Goal: Information Seeking & Learning: Learn about a topic

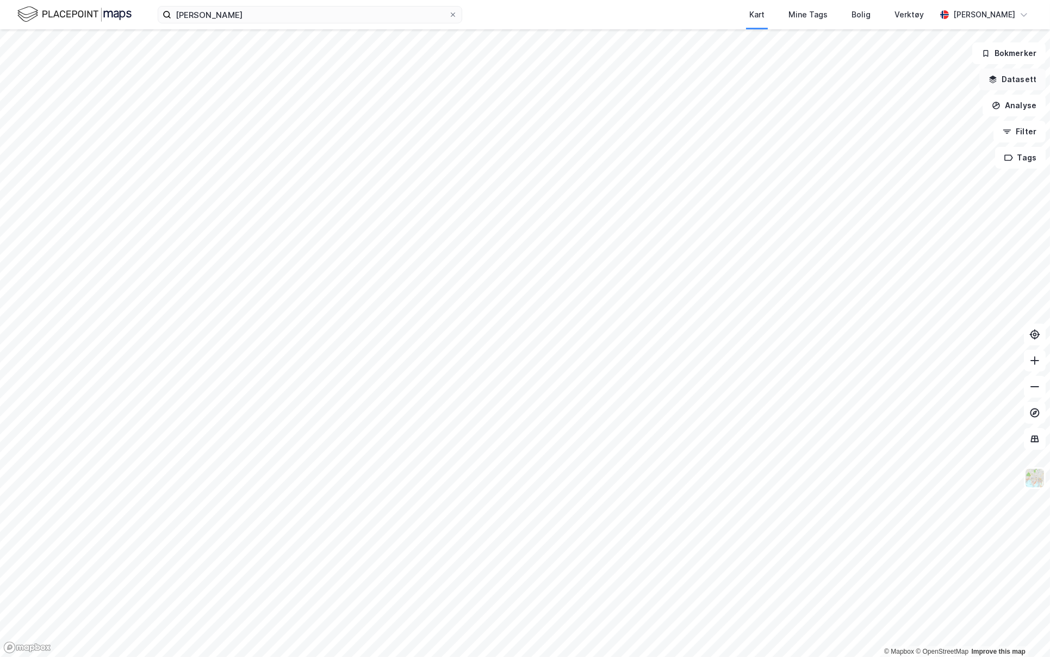
click at [1016, 82] on button "Datasett" at bounding box center [1012, 80] width 66 height 22
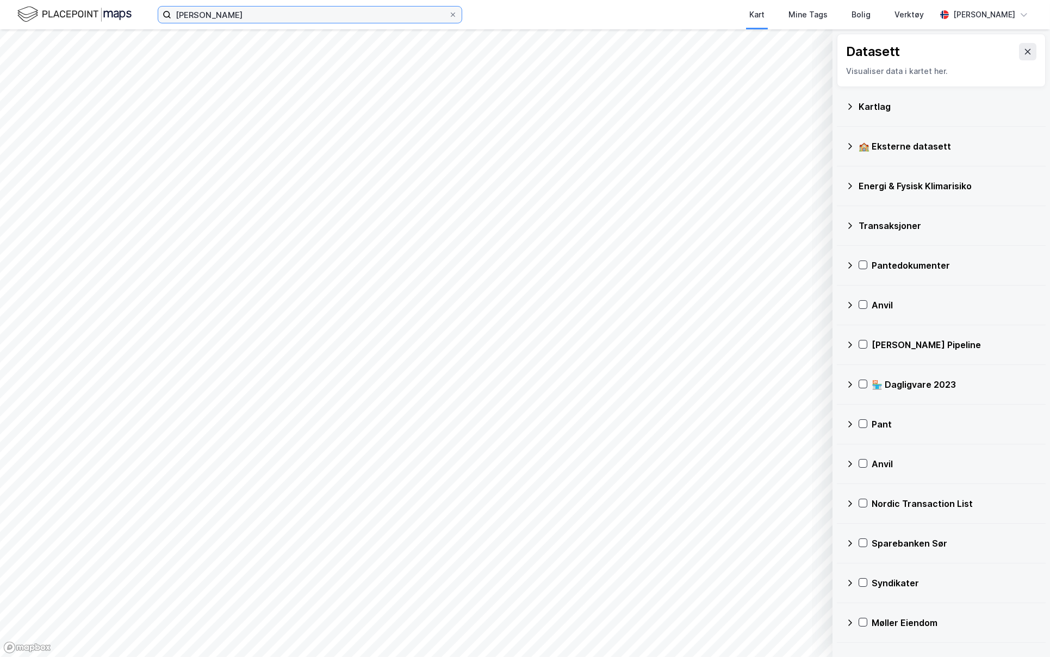
click at [295, 17] on input "[PERSON_NAME]" at bounding box center [309, 15] width 277 height 16
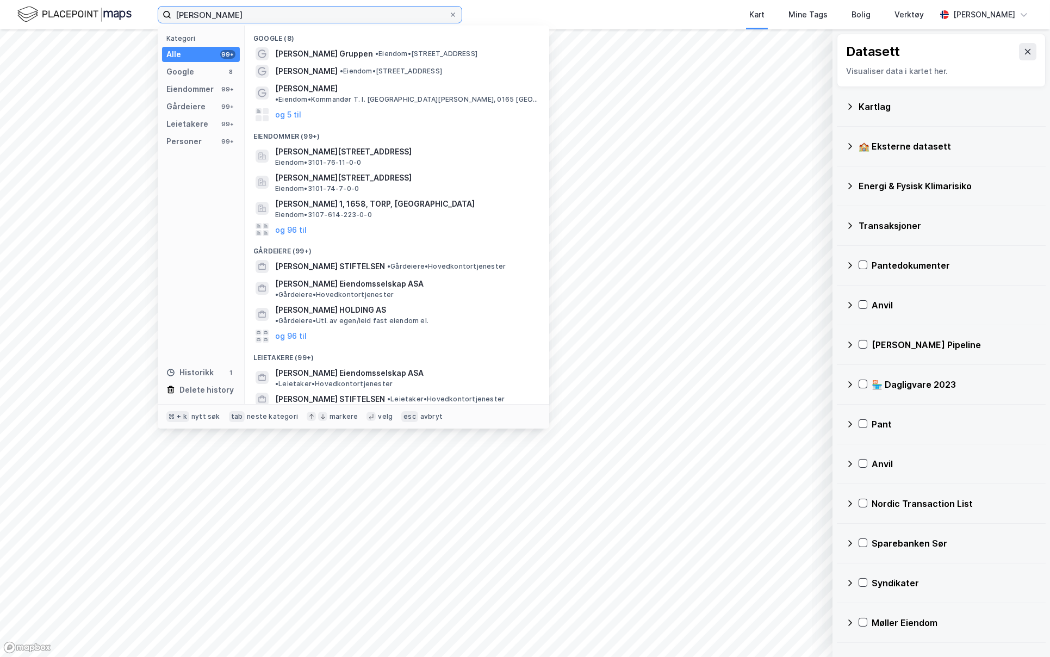
click at [296, 17] on input "[PERSON_NAME]" at bounding box center [309, 15] width 277 height 16
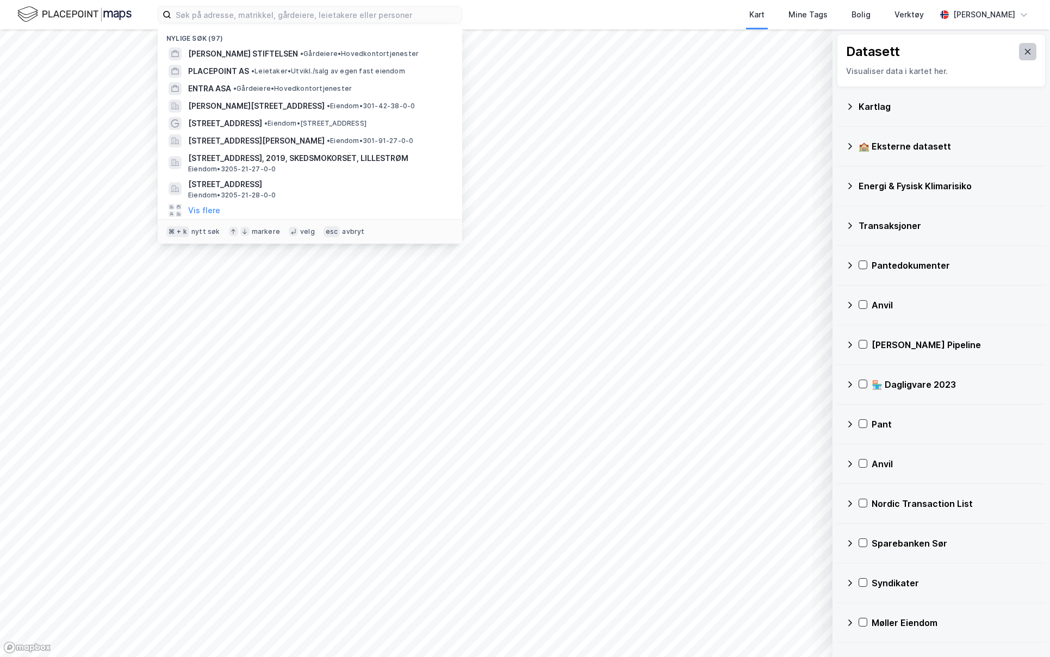
click at [1019, 46] on button at bounding box center [1027, 51] width 17 height 17
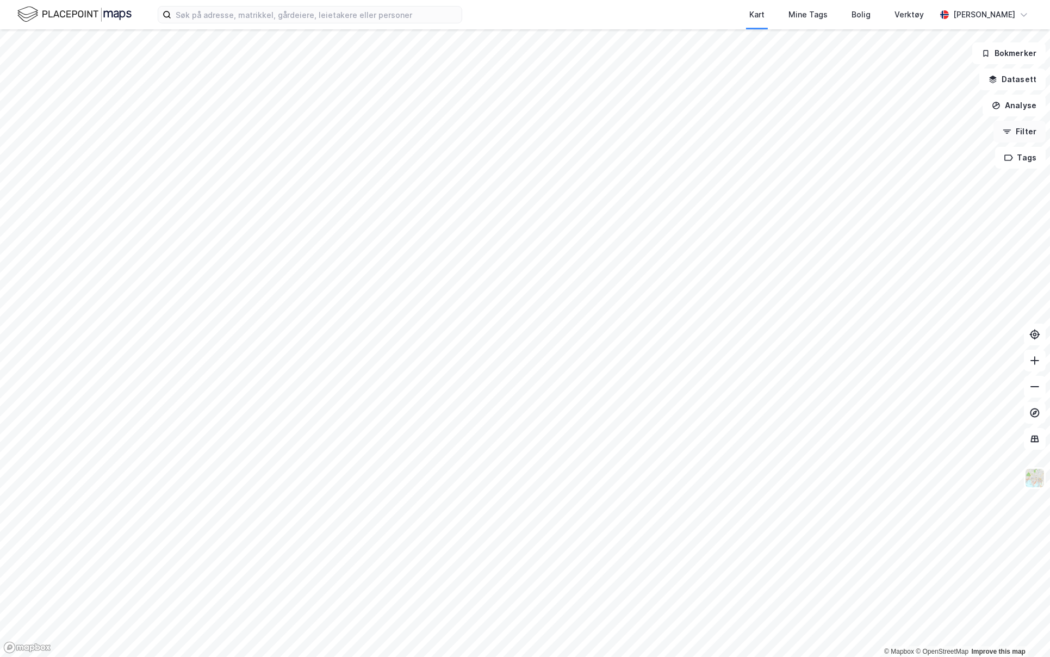
click at [1025, 132] on button "Filter" at bounding box center [1019, 132] width 52 height 22
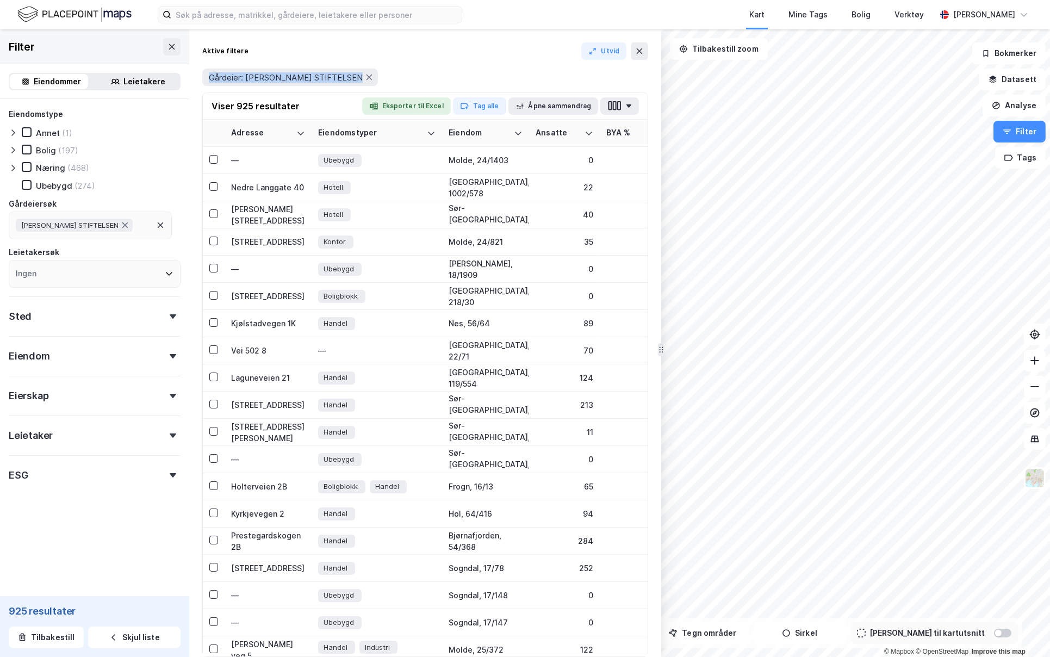
drag, startPoint x: 353, startPoint y: 76, endPoint x: 384, endPoint y: 65, distance: 32.7
click at [440, 60] on div "Aktive filtere [PERSON_NAME]: [PERSON_NAME] STIFTELSEN" at bounding box center [425, 67] width 446 height 50
click at [344, 76] on span "Gårdeier: [PERSON_NAME] STIFTELSEN" at bounding box center [286, 77] width 154 height 10
click at [365, 79] on icon at bounding box center [369, 77] width 9 height 9
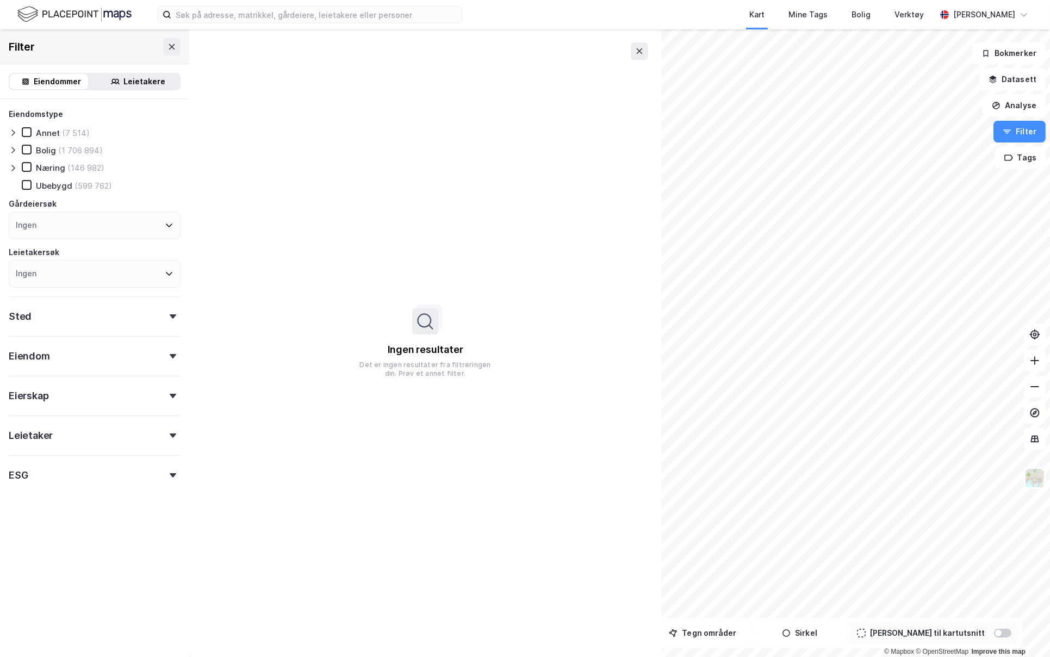
click at [110, 237] on div "Ingen" at bounding box center [95, 226] width 172 height 28
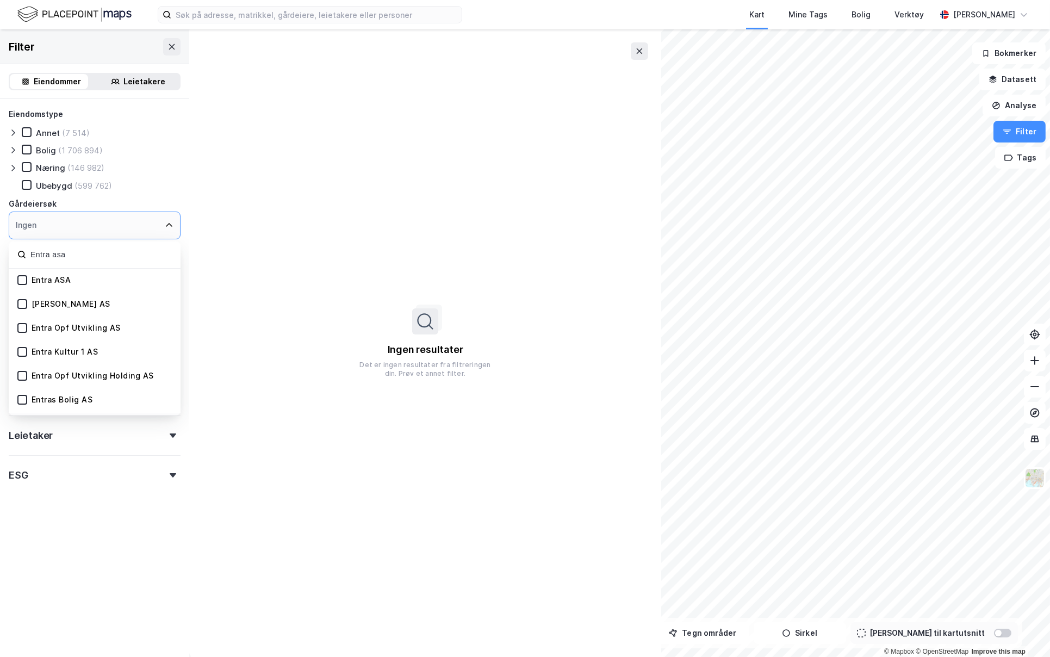
type input "Entra asa"
click at [69, 293] on div "[PERSON_NAME] AS" at bounding box center [95, 305] width 172 height 24
click at [21, 278] on icon at bounding box center [22, 280] width 8 height 8
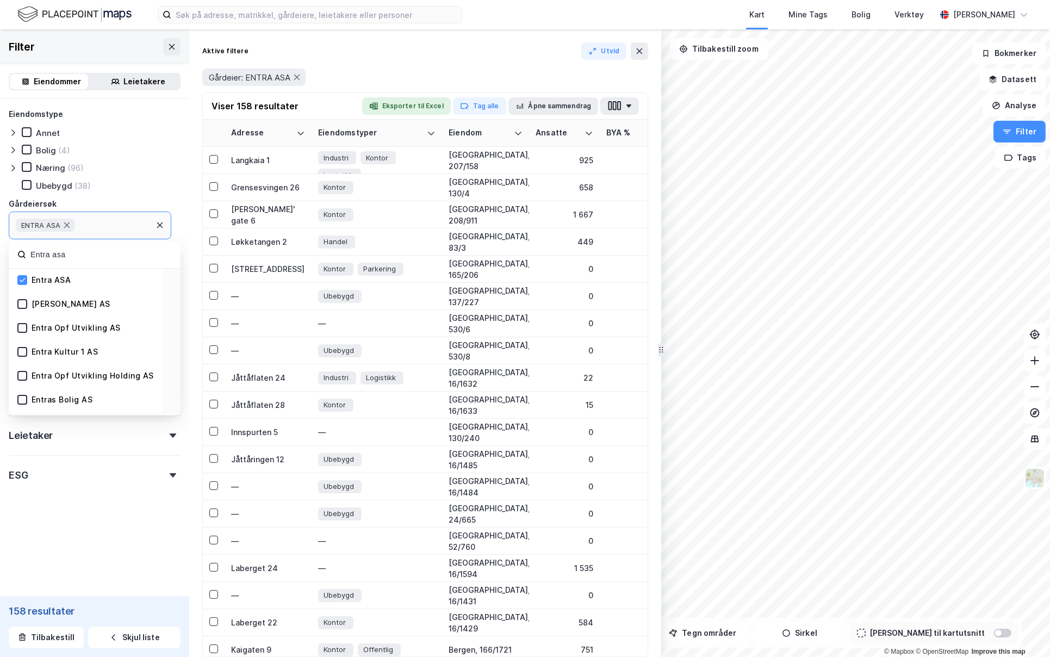
click at [99, 551] on div "Filter Eiendommer Leietakere Eiendomstype [PERSON_NAME] (4) Næring (96) Ubebygd…" at bounding box center [94, 342] width 189 height 627
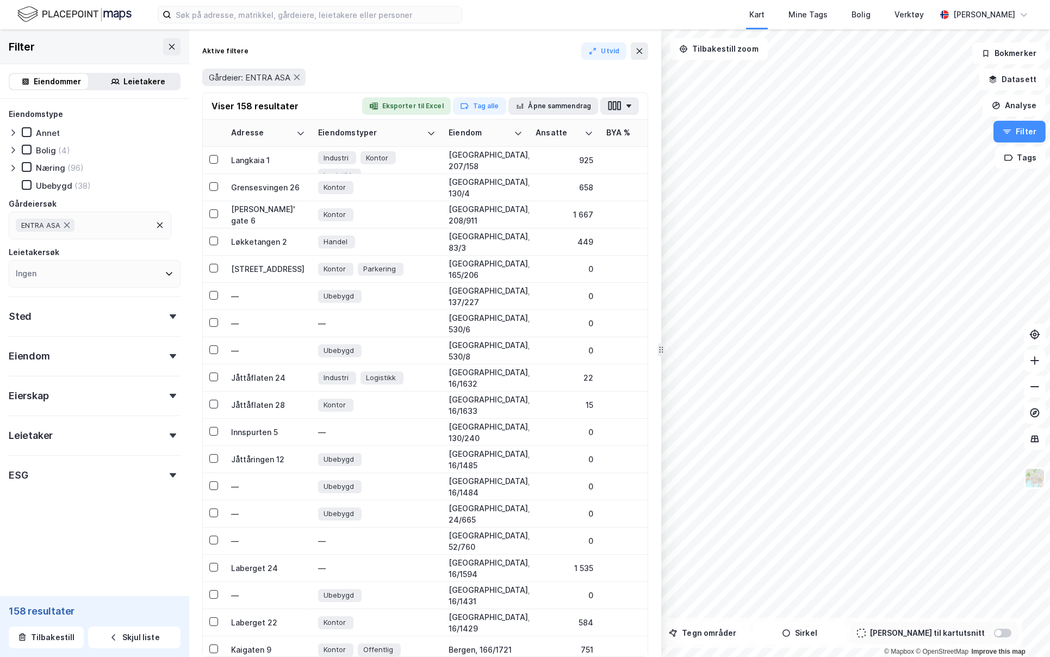
click at [88, 360] on div "Eiendom" at bounding box center [95, 351] width 172 height 31
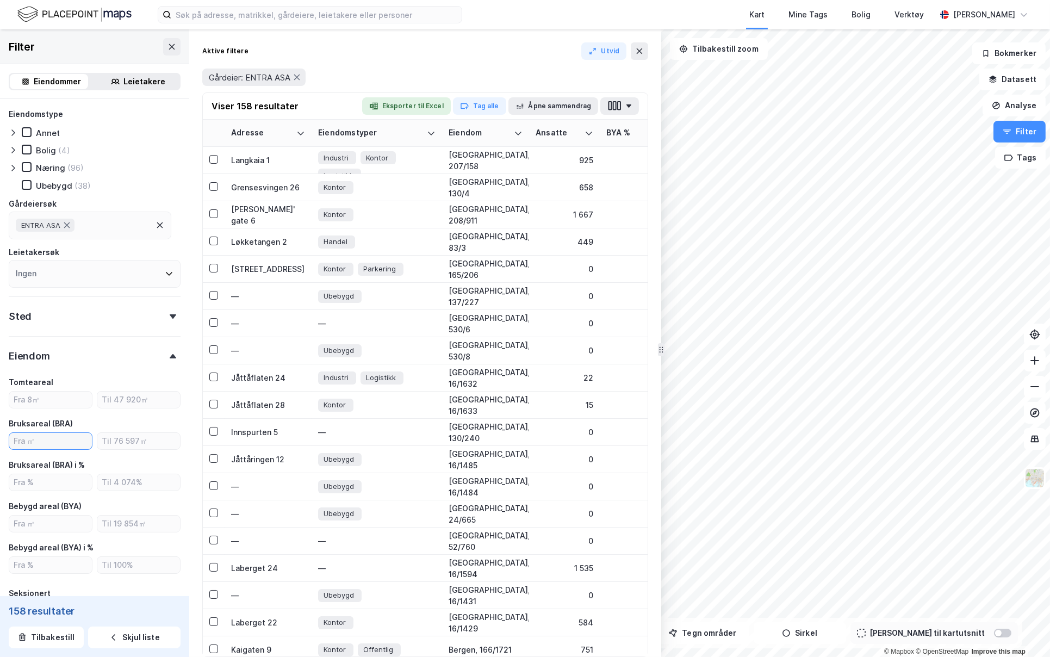
click at [58, 442] on input "number" at bounding box center [50, 441] width 83 height 16
type input "1000"
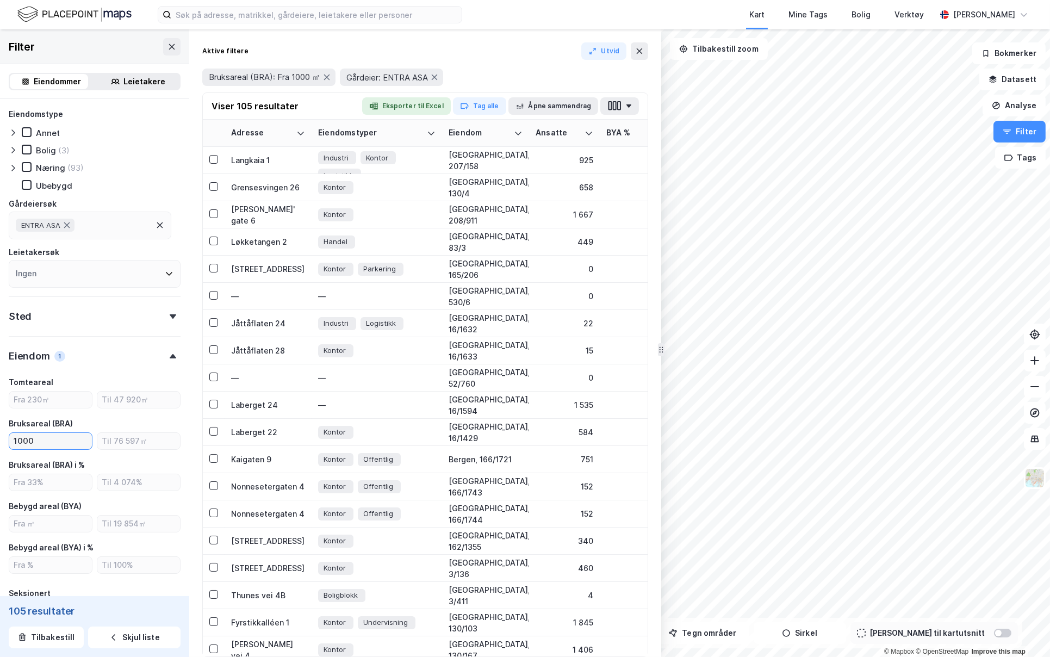
type input "Inkluder (105)"
type input "1000"
click at [138, 350] on div "Eiendom 1" at bounding box center [95, 351] width 172 height 31
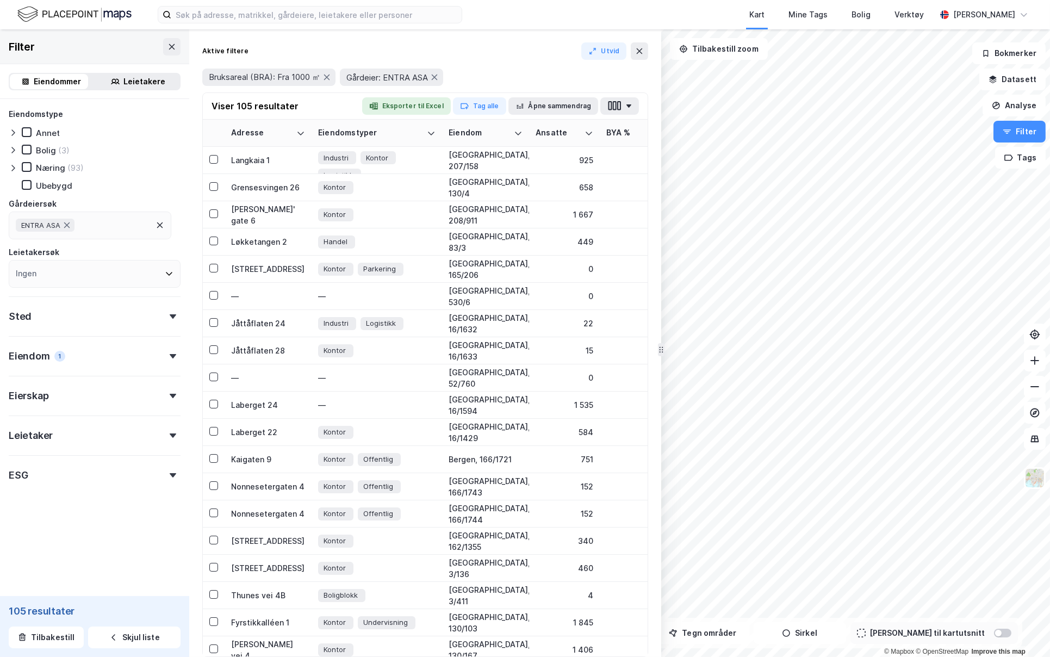
click at [111, 474] on div "ESG" at bounding box center [95, 470] width 172 height 31
drag, startPoint x: 8, startPoint y: 613, endPoint x: 66, endPoint y: 611, distance: 58.2
click at [66, 611] on div "105 resultater Tilbakestill Skjul liste" at bounding box center [94, 626] width 189 height 61
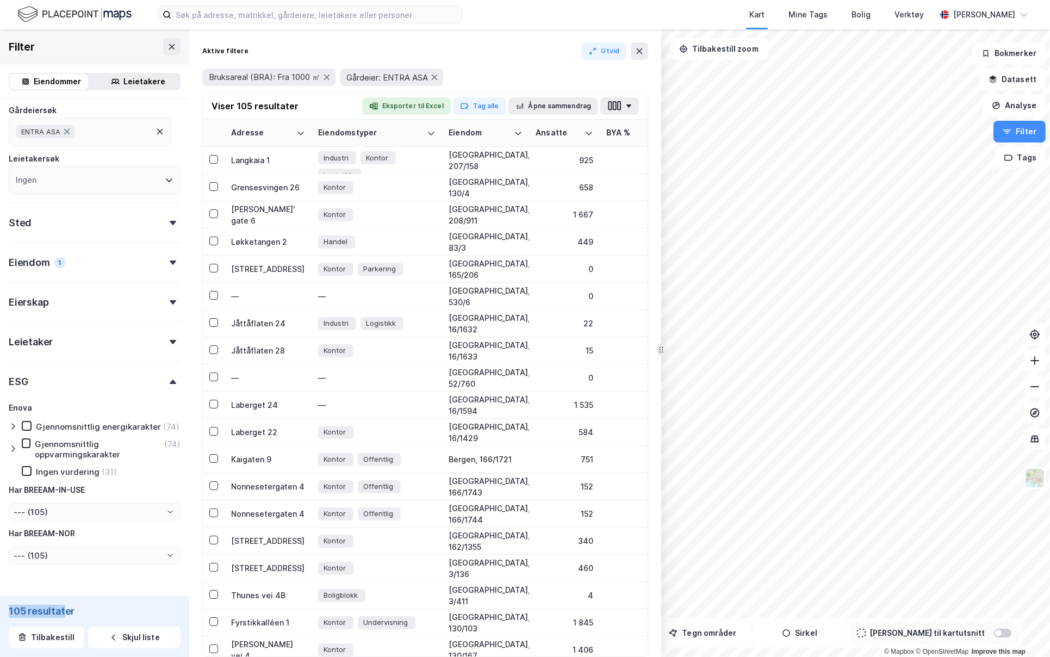
scroll to position [133, 0]
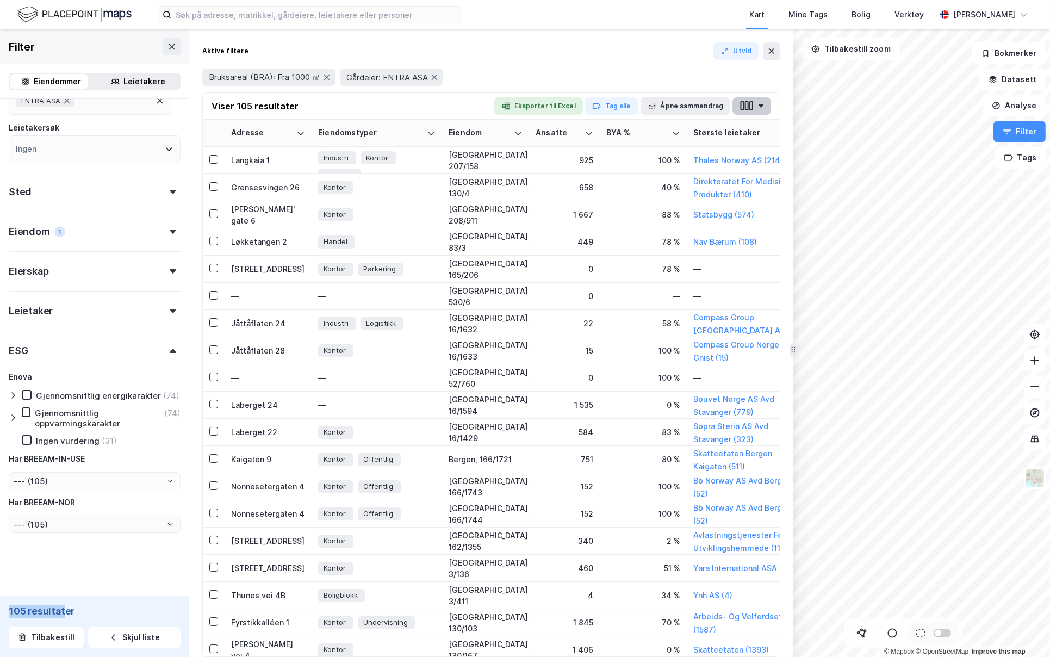
click at [760, 104] on icon "button" at bounding box center [761, 105] width 6 height 3
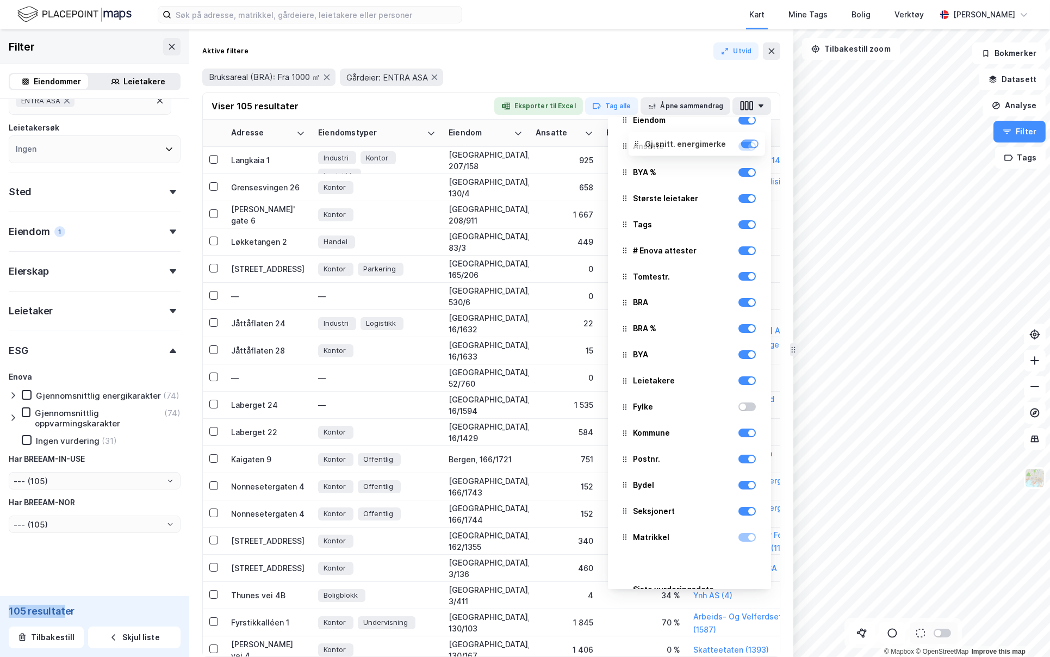
scroll to position [0, 0]
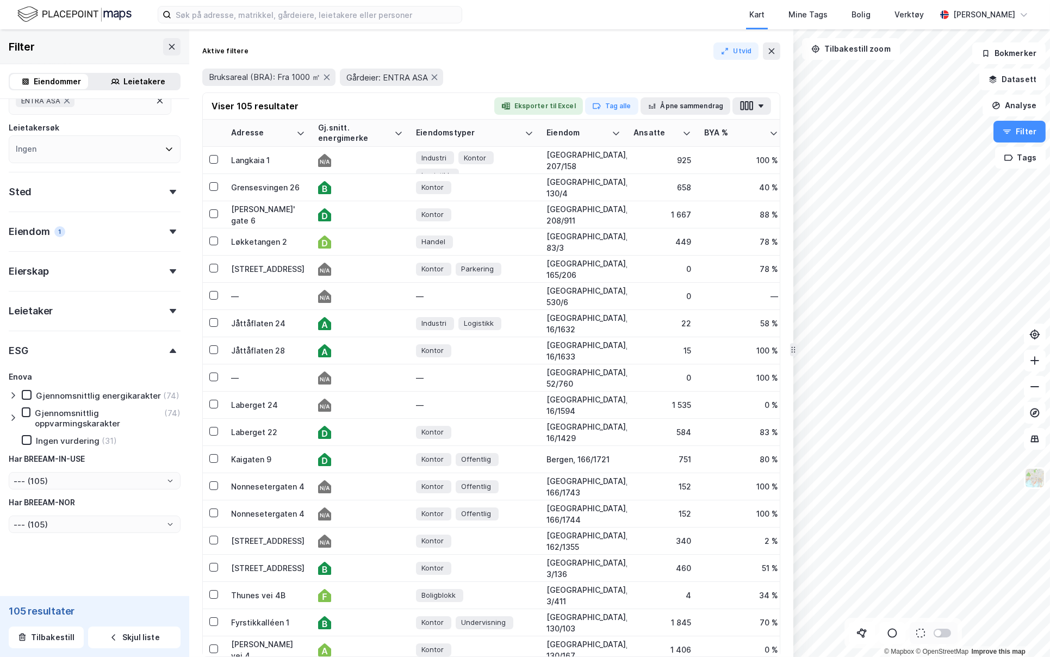
click at [518, 49] on div "Aktive filtere Utvid" at bounding box center [491, 50] width 578 height 17
click at [330, 189] on icon at bounding box center [324, 187] width 13 height 13
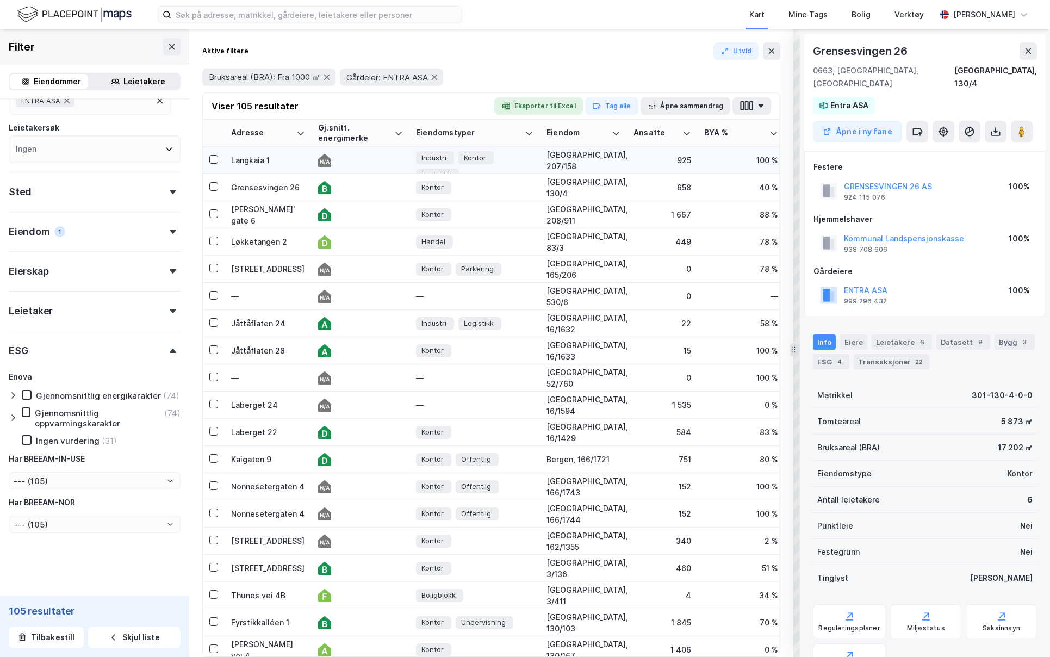
click at [352, 163] on div at bounding box center [360, 160] width 85 height 13
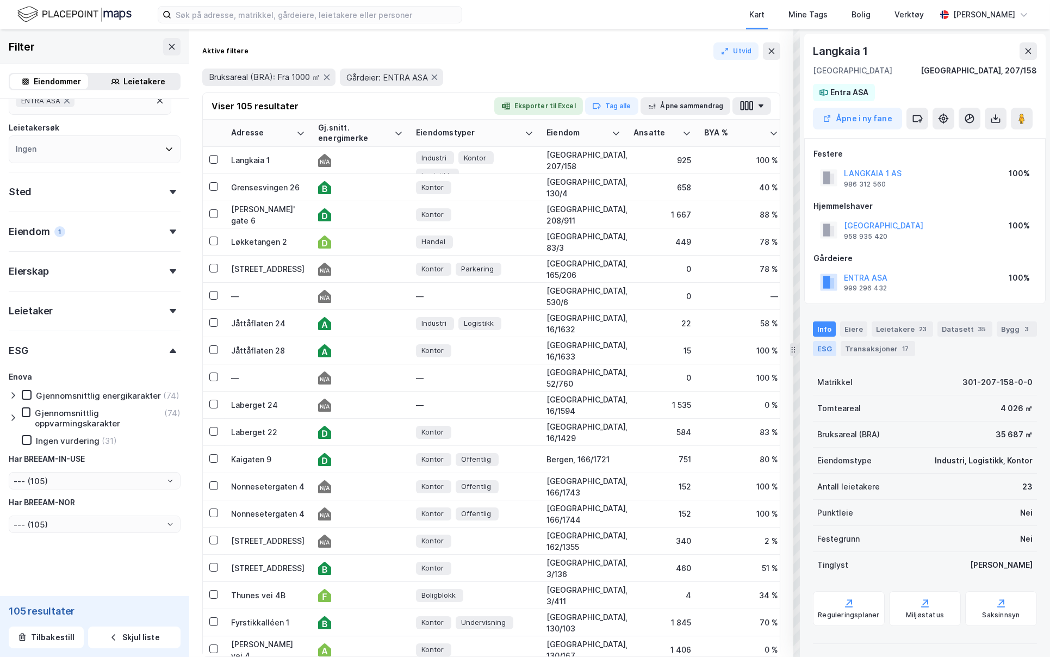
click at [836, 348] on div "ESG" at bounding box center [824, 348] width 23 height 15
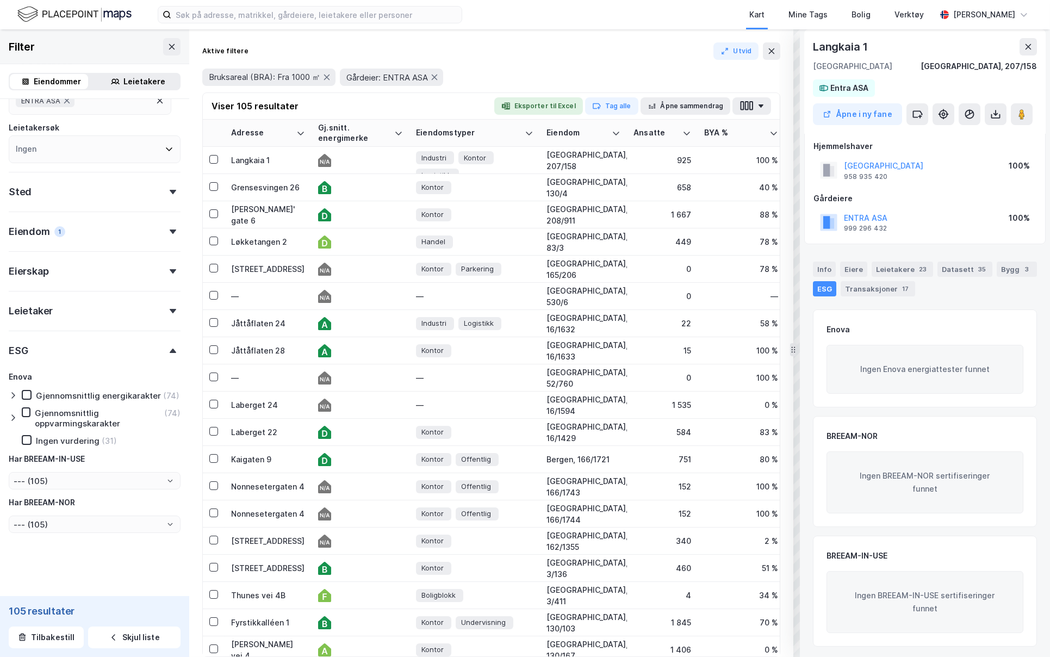
scroll to position [63, 0]
click at [360, 183] on div at bounding box center [360, 187] width 85 height 13
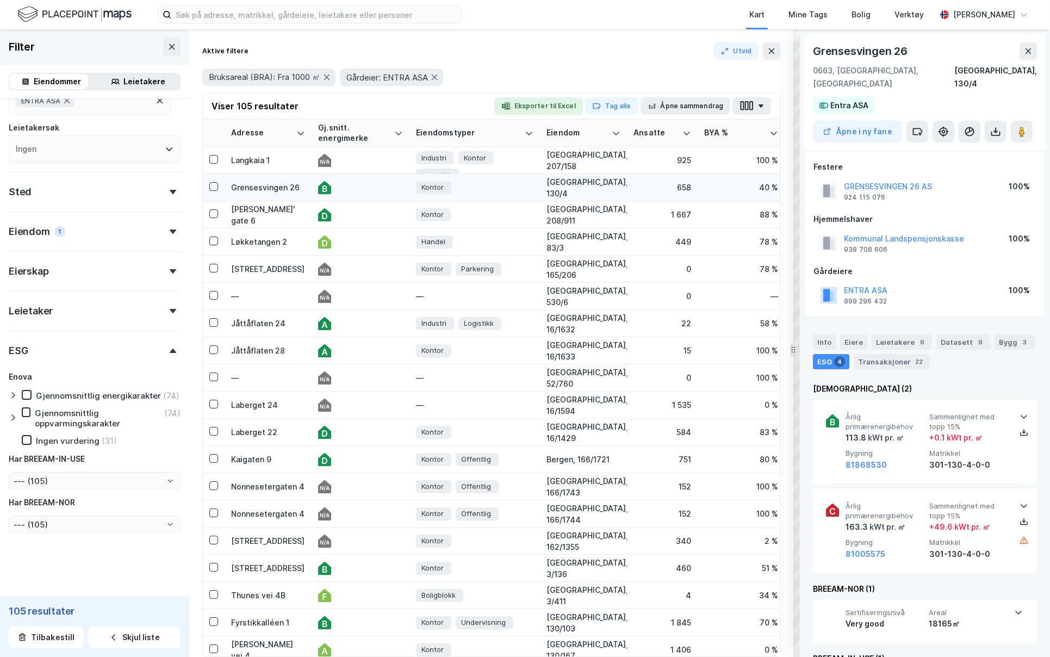
scroll to position [57, 0]
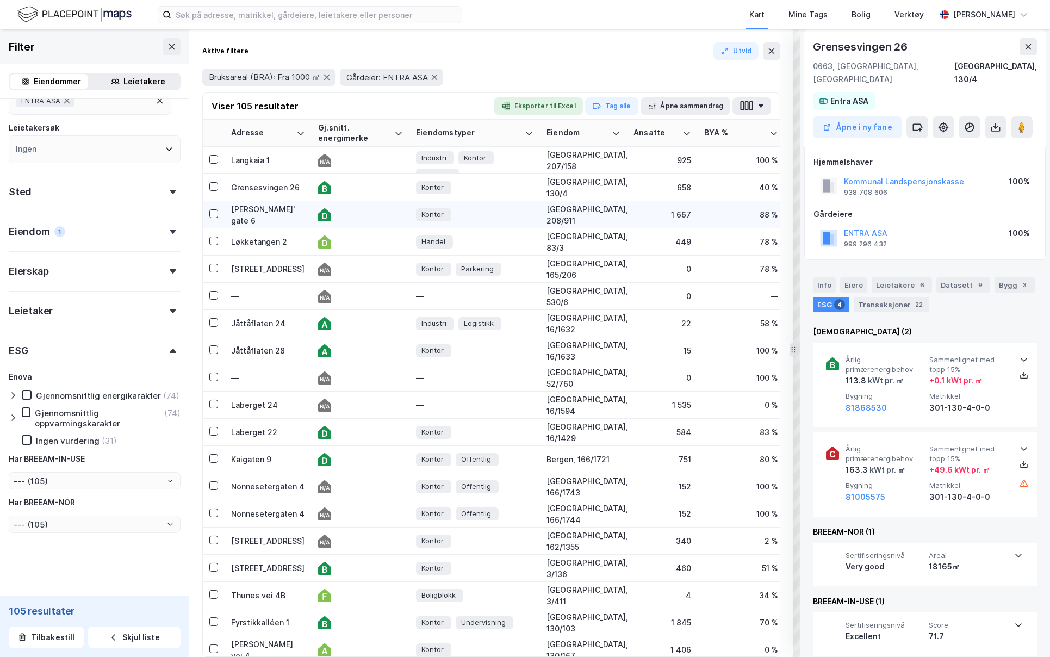
click at [351, 213] on div at bounding box center [360, 214] width 85 height 13
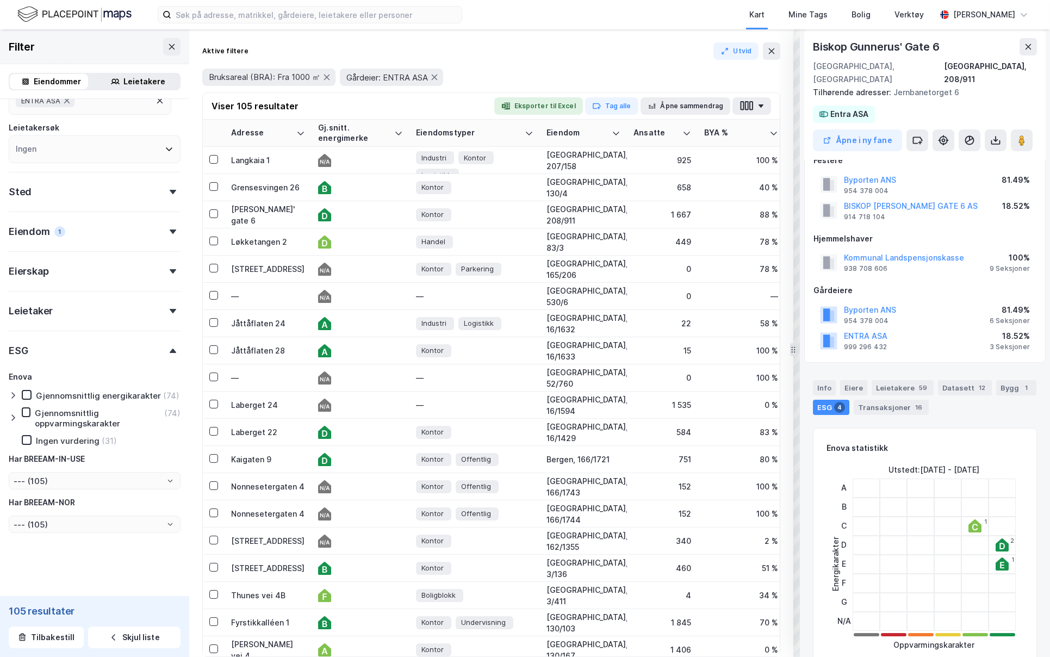
scroll to position [12, 0]
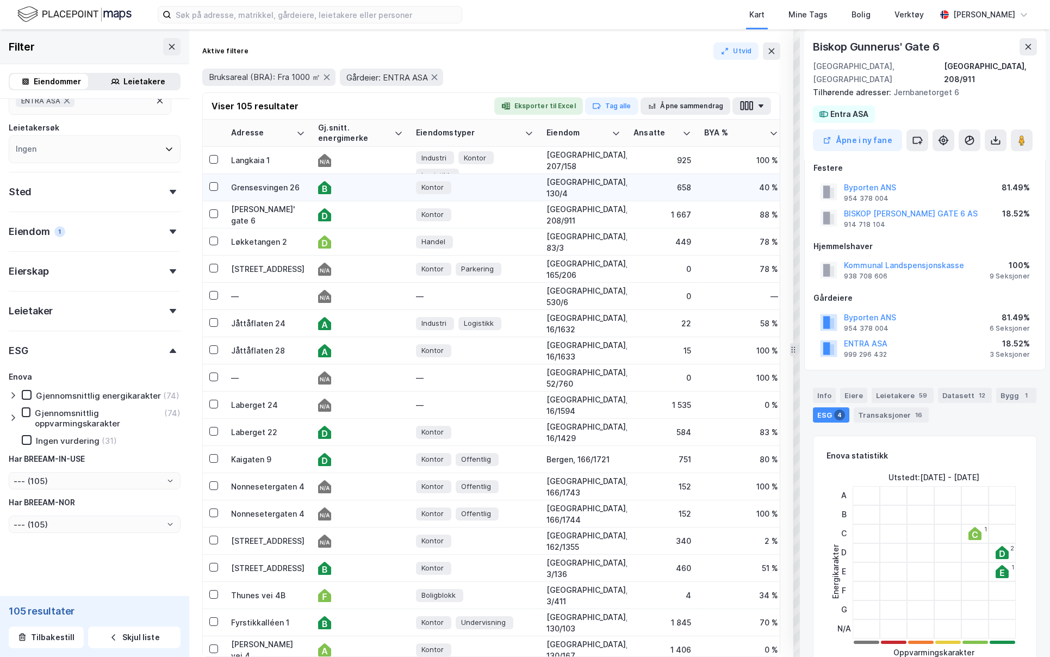
click at [348, 189] on div at bounding box center [360, 187] width 85 height 13
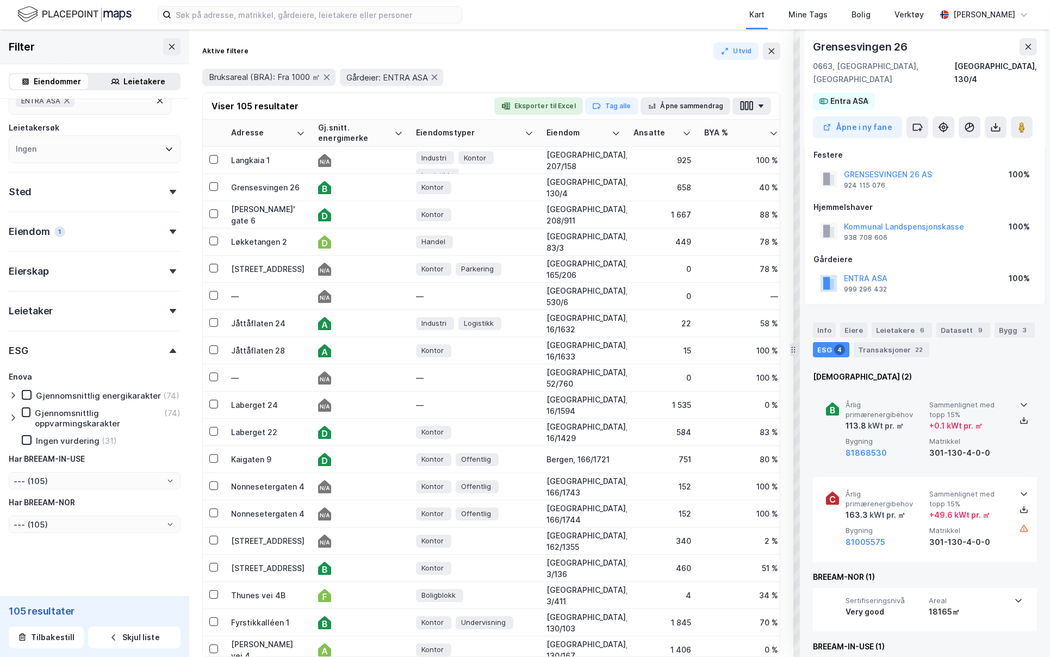
click at [976, 400] on span "Sammenlignet med topp 15%" at bounding box center [968, 409] width 79 height 19
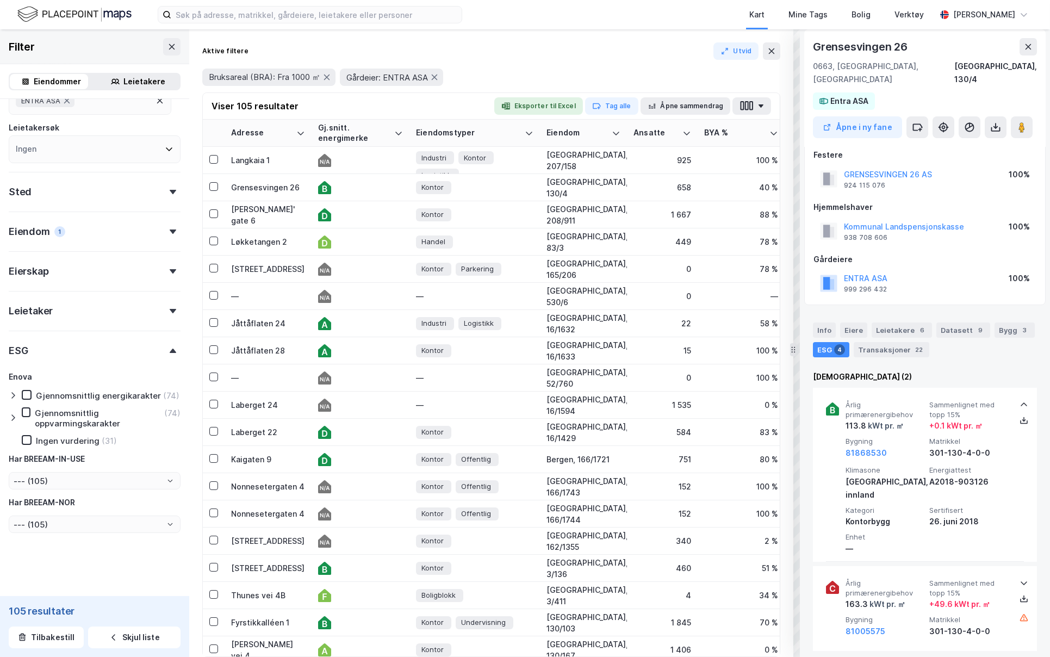
click at [1004, 309] on div "Info [PERSON_NAME] 6 Datasett 9 Bygg 3 ESG 4 Transaksjoner 22" at bounding box center [925, 335] width 250 height 52
click at [1005, 322] on div "Bygg 3" at bounding box center [1014, 329] width 40 height 15
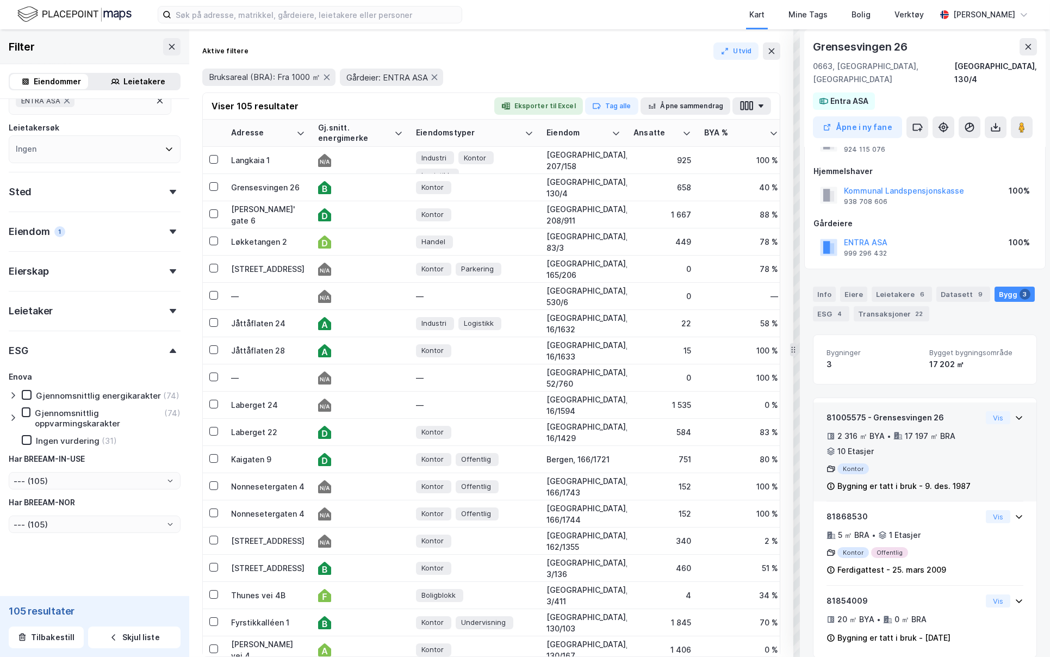
scroll to position [49, 0]
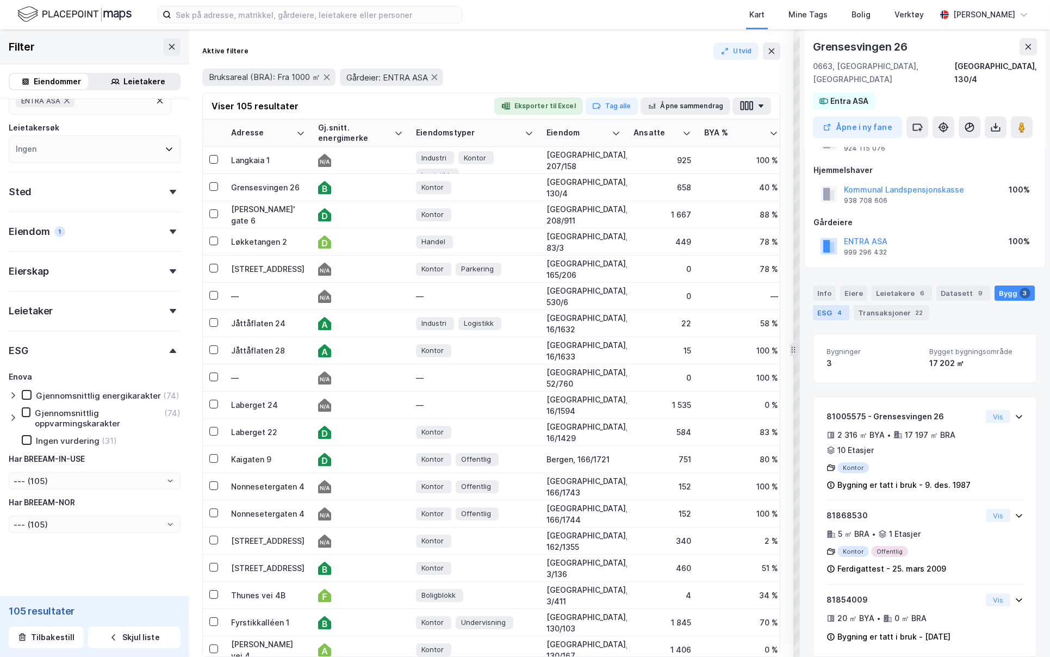
click at [834, 307] on div "4" at bounding box center [839, 312] width 11 height 11
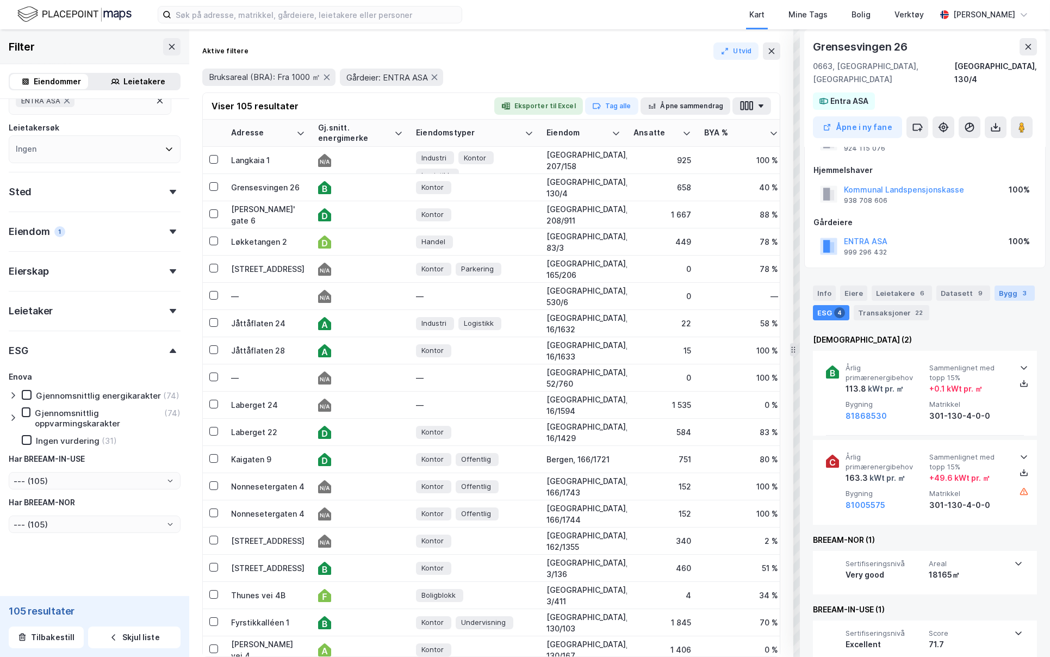
click at [994, 285] on div "Bygg 3" at bounding box center [1014, 292] width 40 height 15
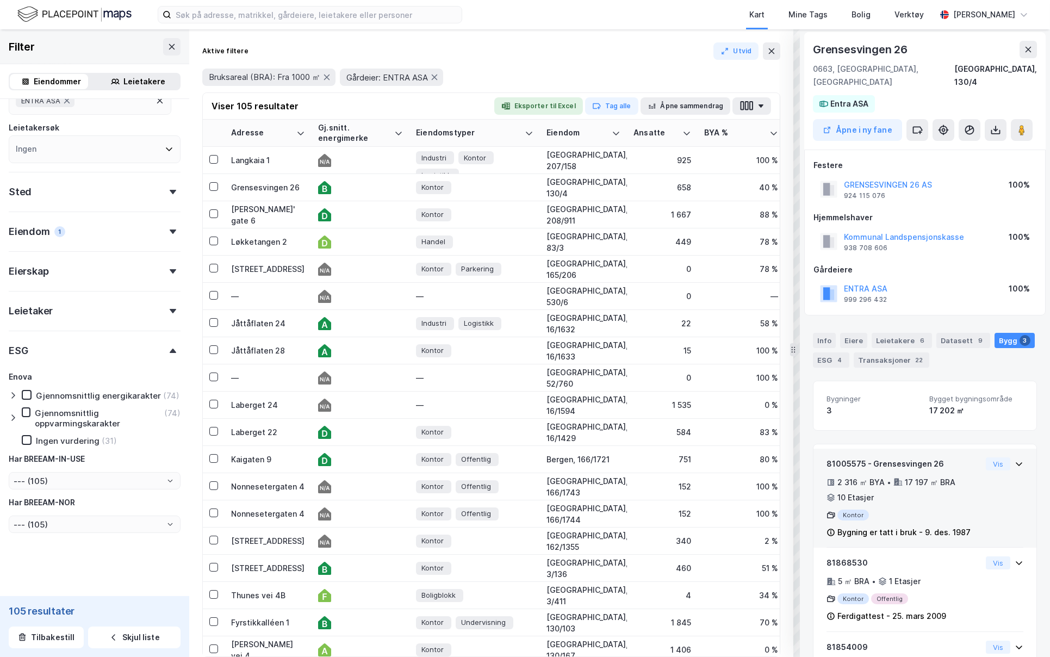
scroll to position [0, 0]
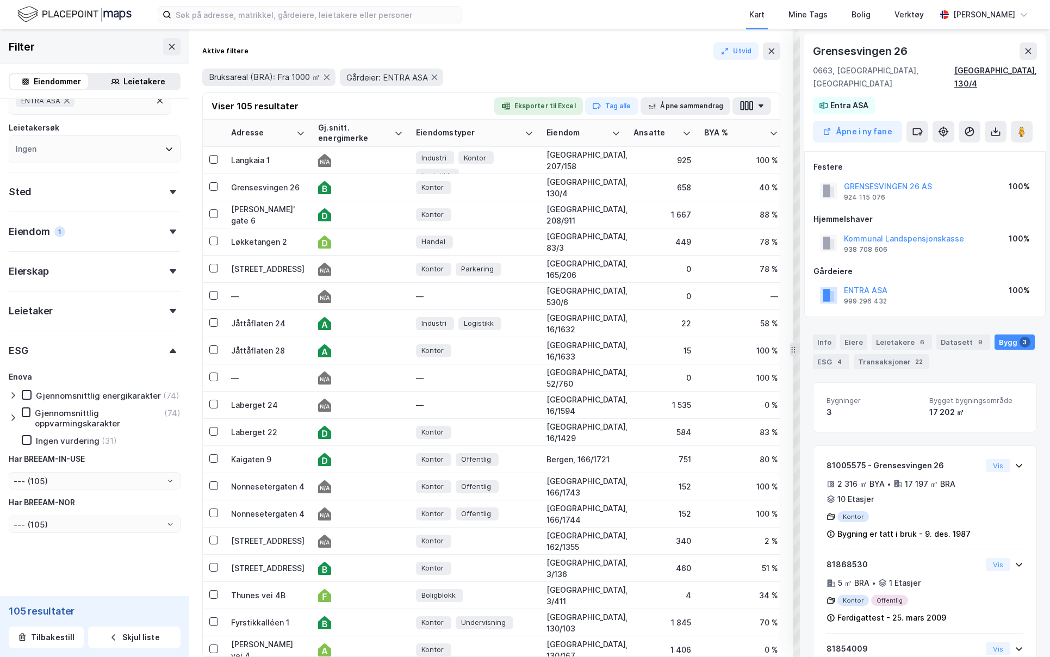
click at [1004, 69] on div "[GEOGRAPHIC_DATA], 130/4" at bounding box center [995, 77] width 83 height 26
click at [825, 354] on div "ESG 4" at bounding box center [831, 361] width 36 height 15
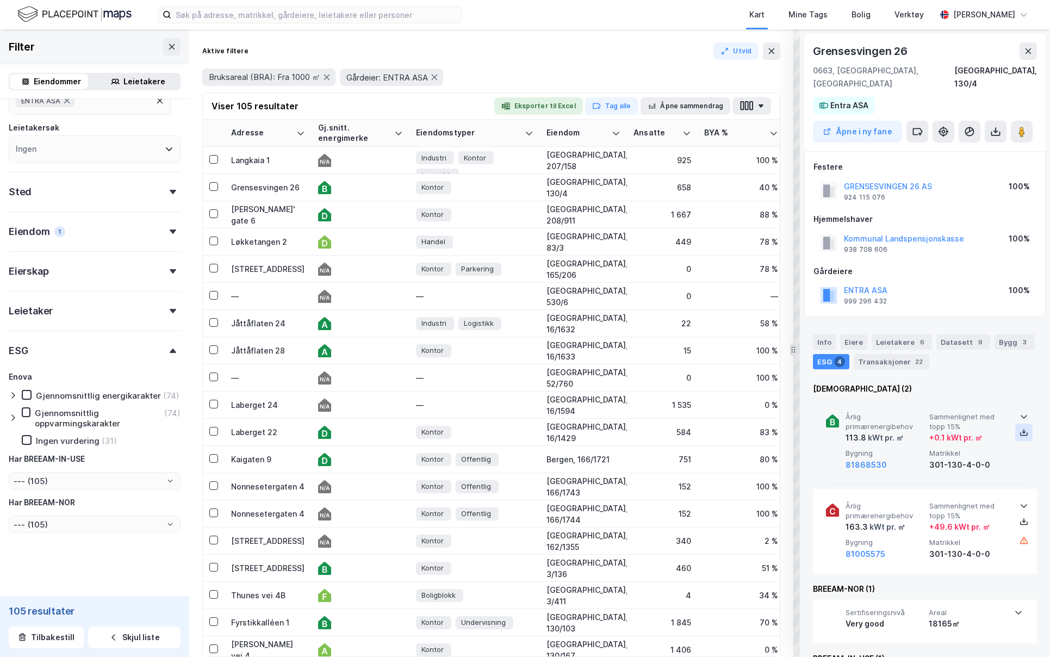
click at [1021, 428] on icon at bounding box center [1023, 432] width 9 height 9
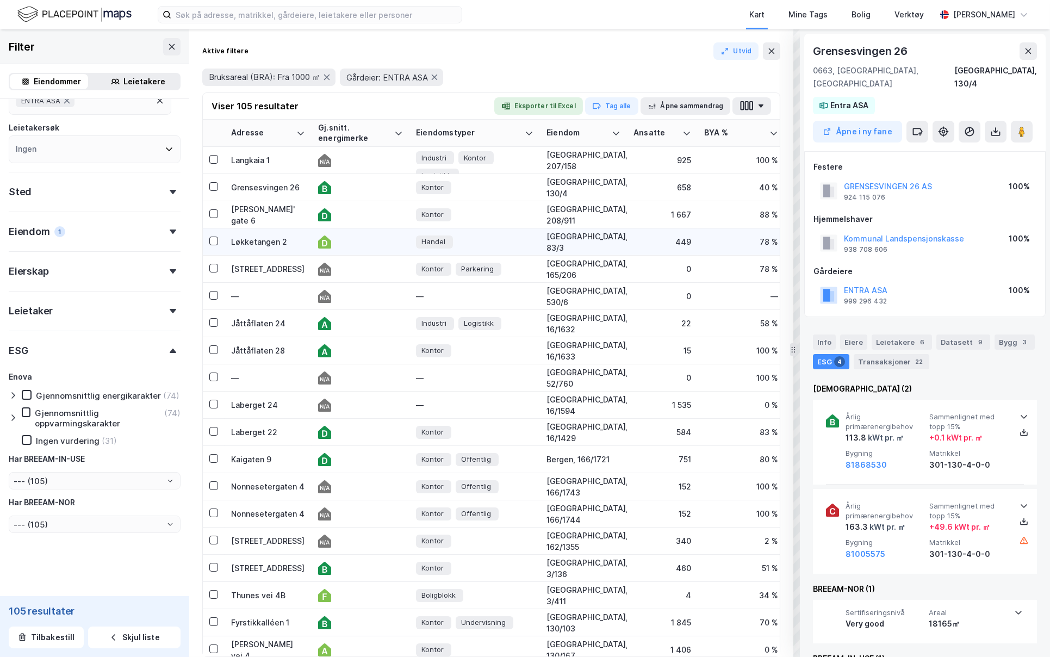
click at [362, 240] on div at bounding box center [360, 241] width 85 height 13
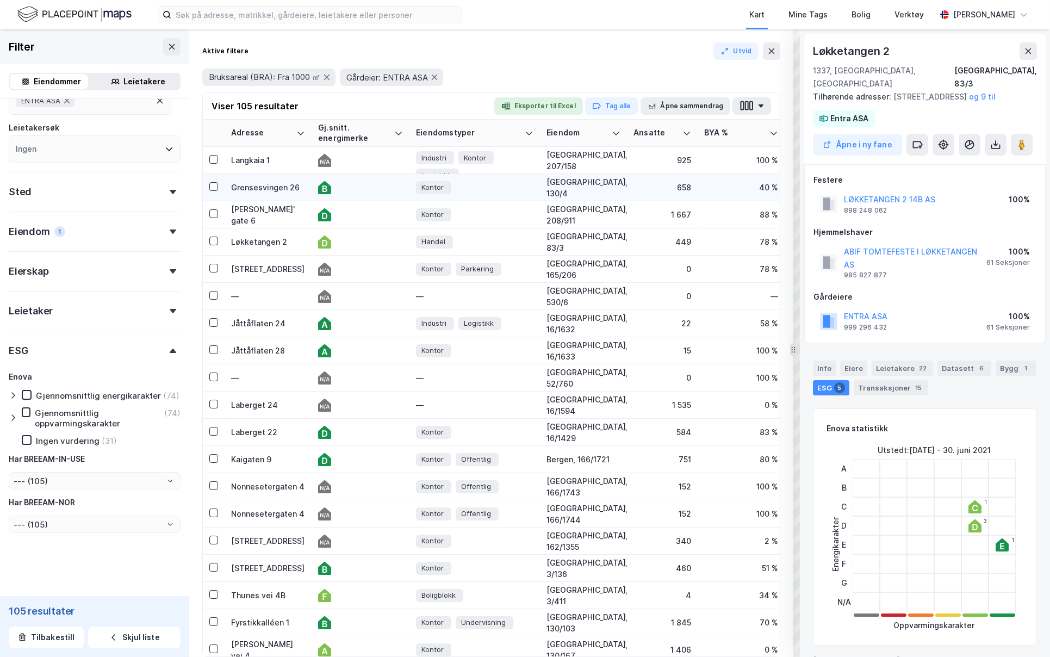
click at [321, 184] on icon at bounding box center [324, 187] width 13 height 13
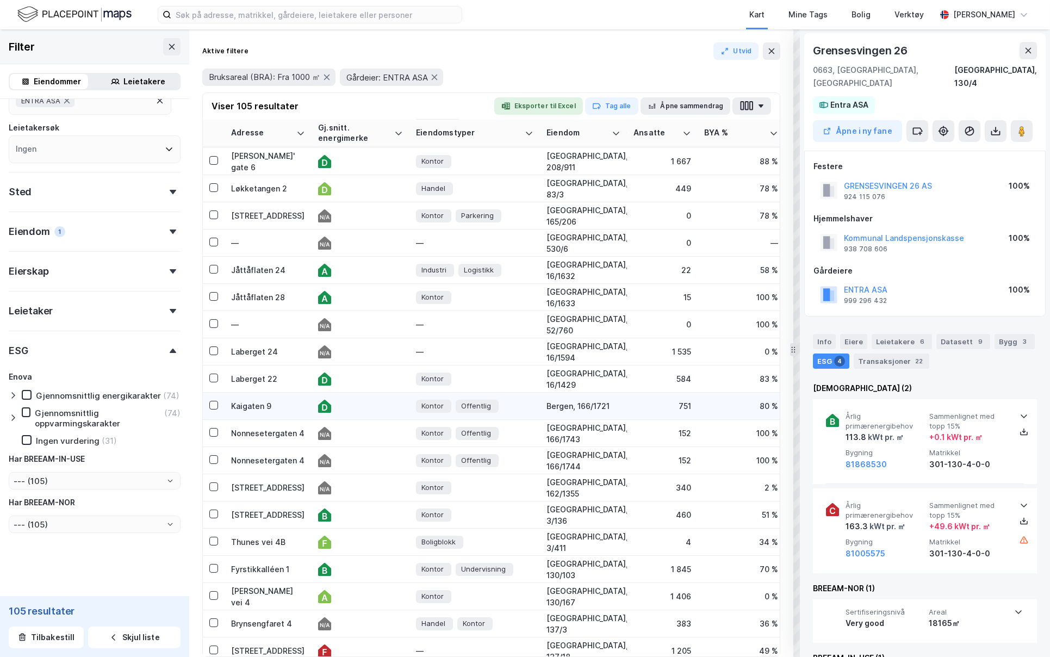
scroll to position [90, 0]
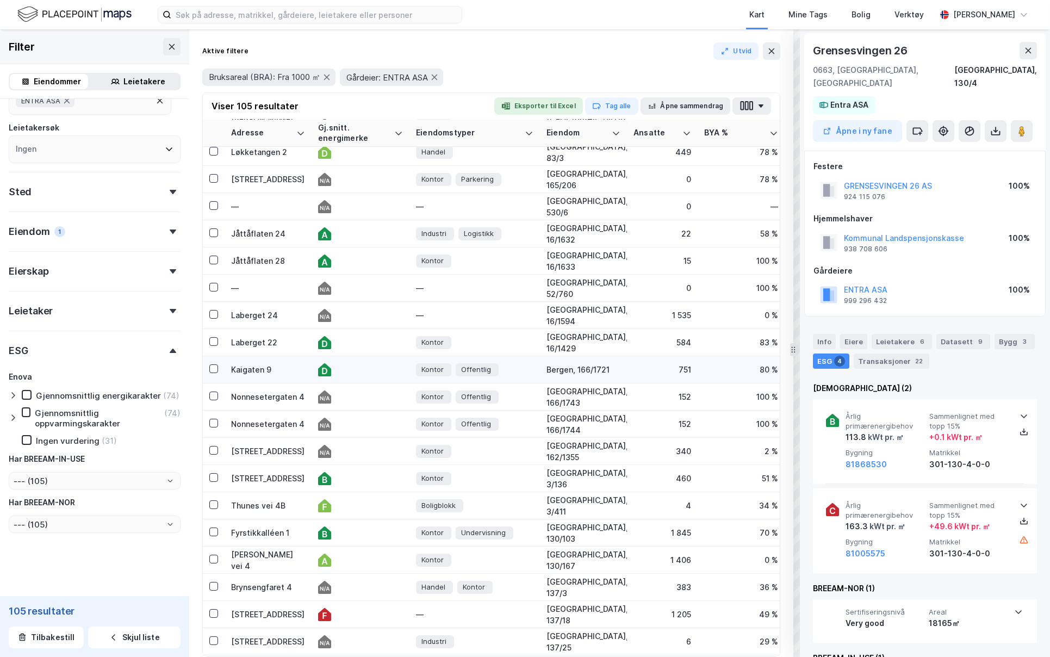
click at [373, 364] on div at bounding box center [360, 369] width 85 height 13
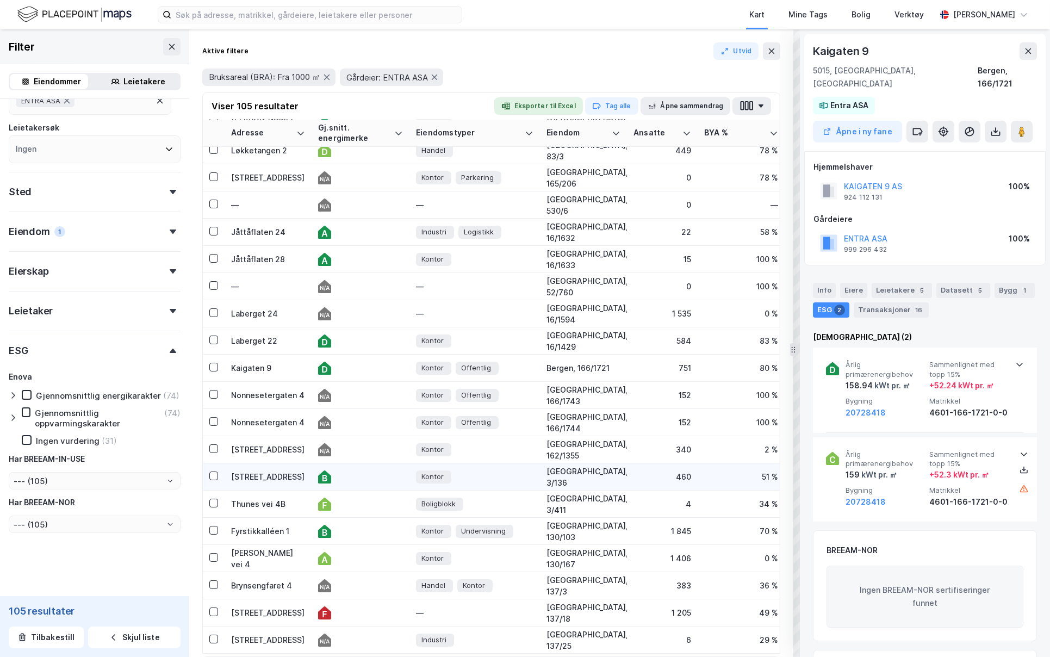
scroll to position [92, 0]
click at [353, 474] on div at bounding box center [360, 475] width 85 height 13
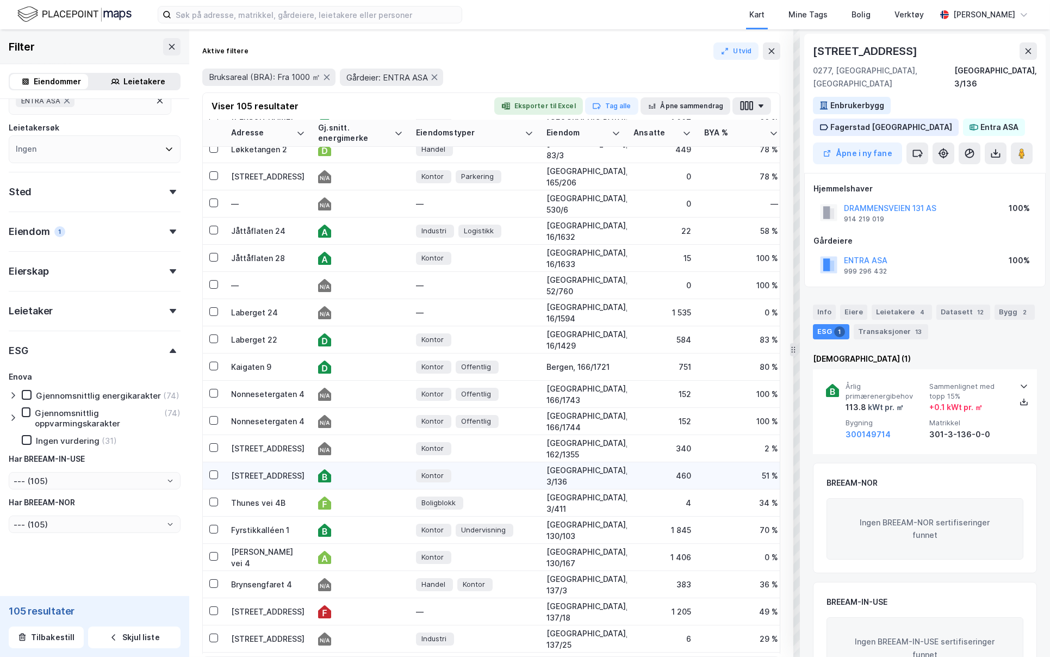
scroll to position [1, 0]
click at [758, 96] on div "Viser 105 resultater Eksporter til Excel Tag alle Åpne sammendrag" at bounding box center [491, 106] width 577 height 27
click at [754, 102] on button "button" at bounding box center [751, 105] width 39 height 17
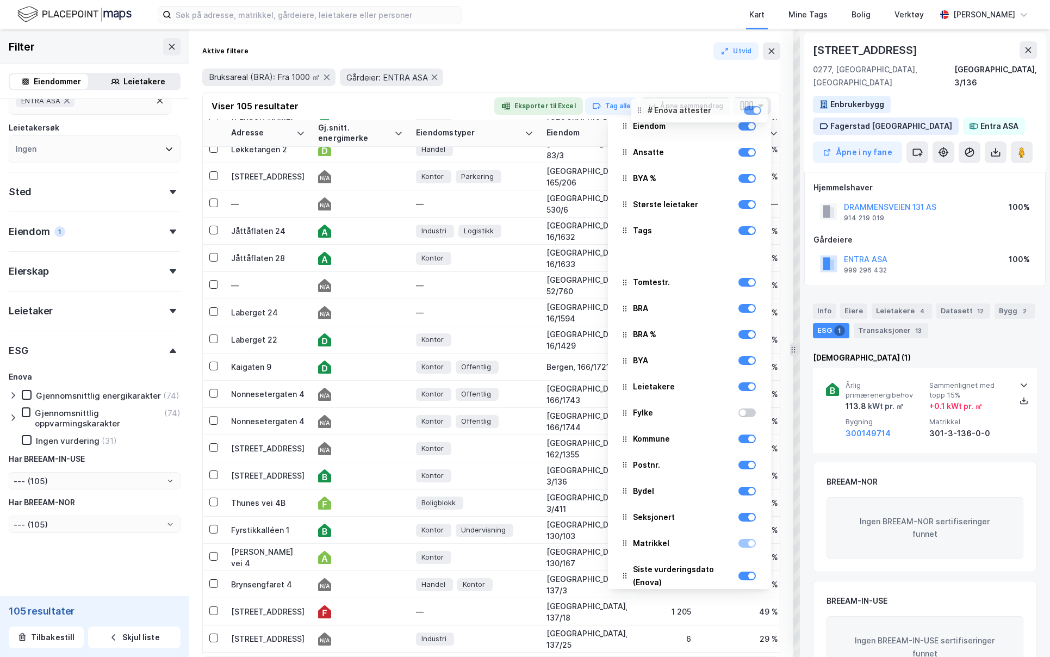
scroll to position [0, 0]
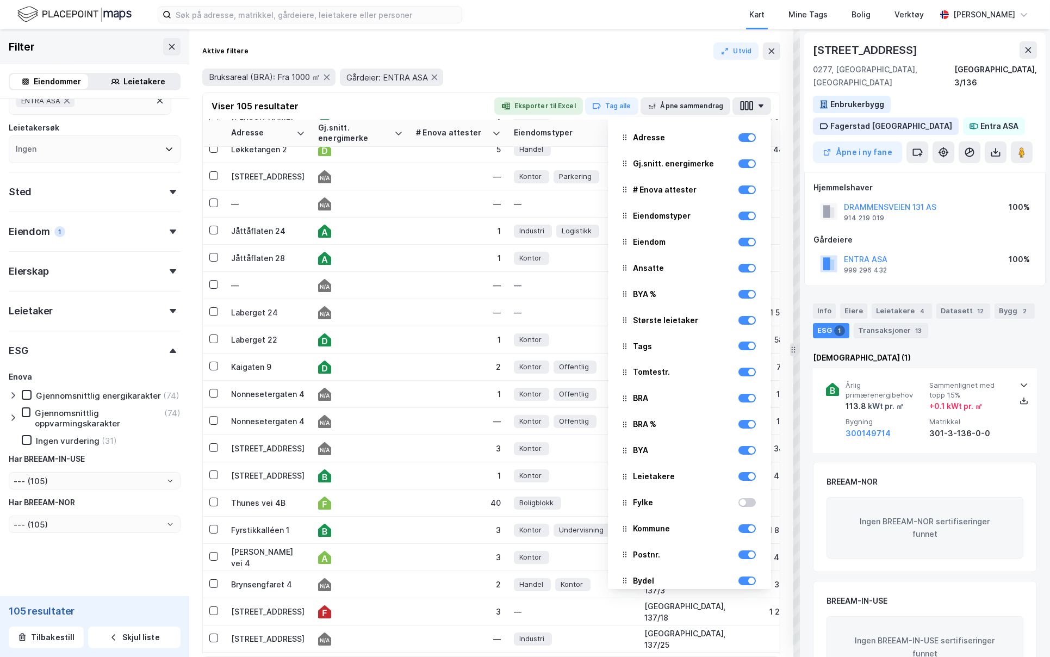
click at [531, 54] on div "Aktive filtere Utvid" at bounding box center [491, 50] width 578 height 17
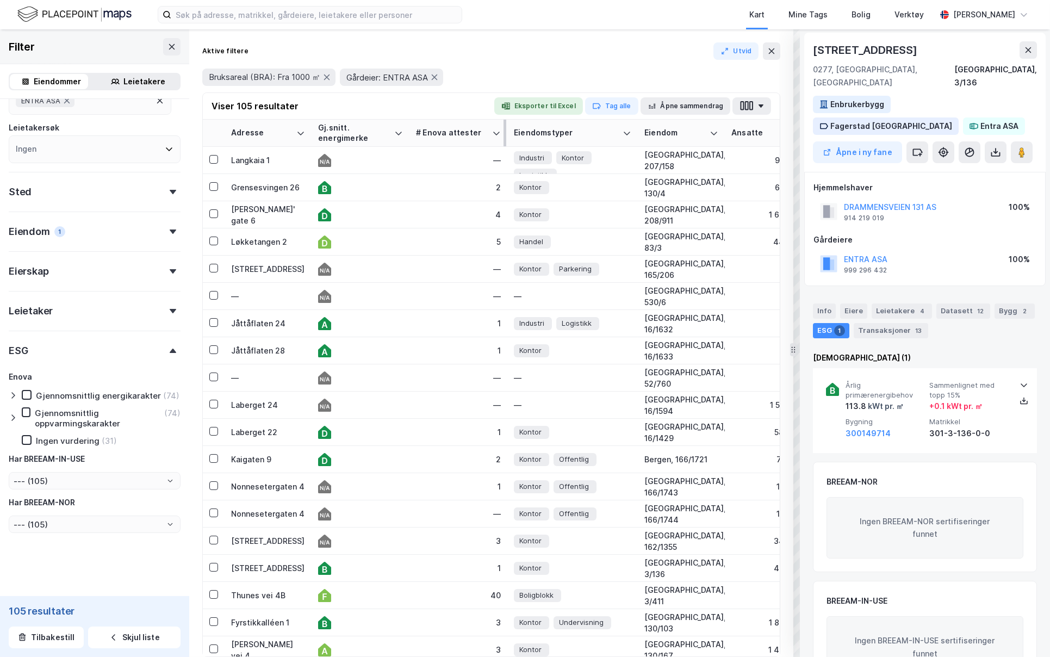
click at [487, 129] on div "# Enova attester" at bounding box center [452, 133] width 72 height 10
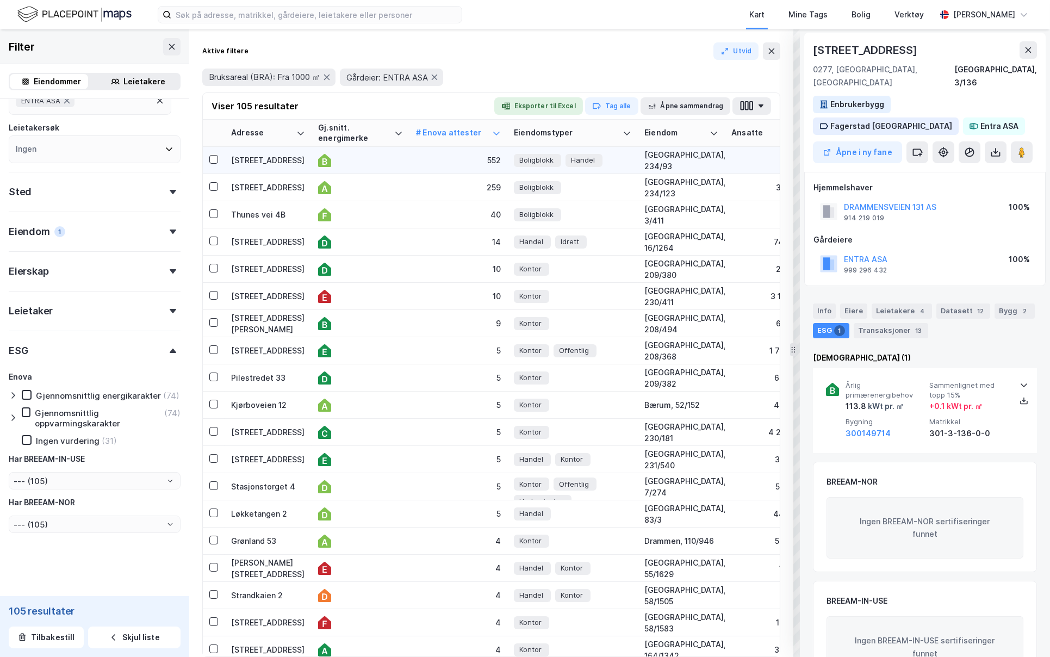
click at [401, 165] on div at bounding box center [360, 160] width 85 height 13
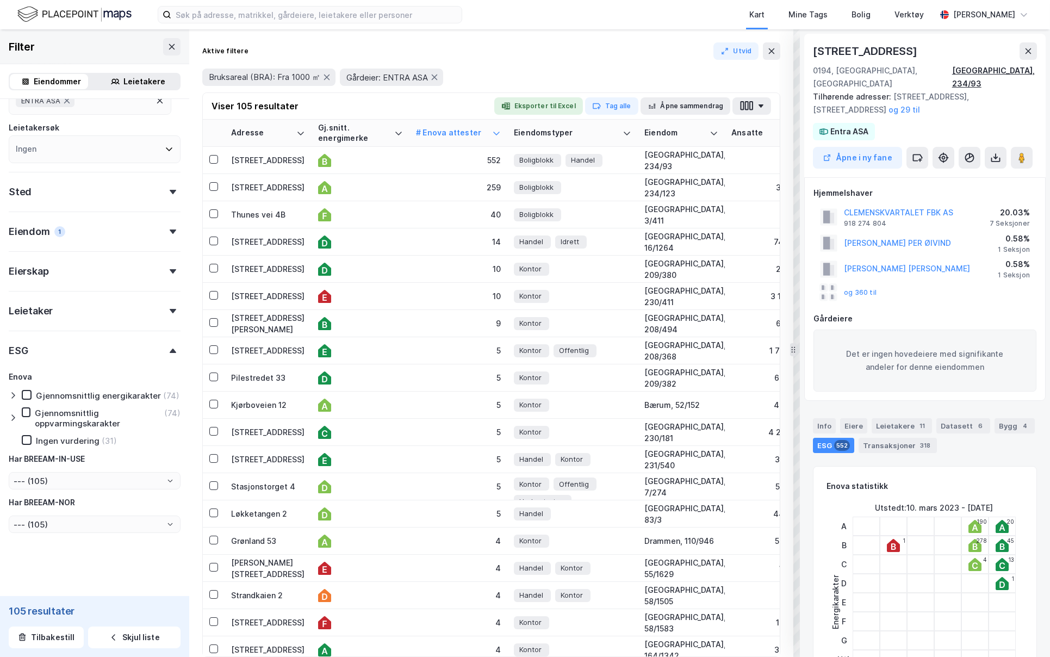
click at [1004, 67] on div "[GEOGRAPHIC_DATA], 234/93" at bounding box center [994, 77] width 85 height 26
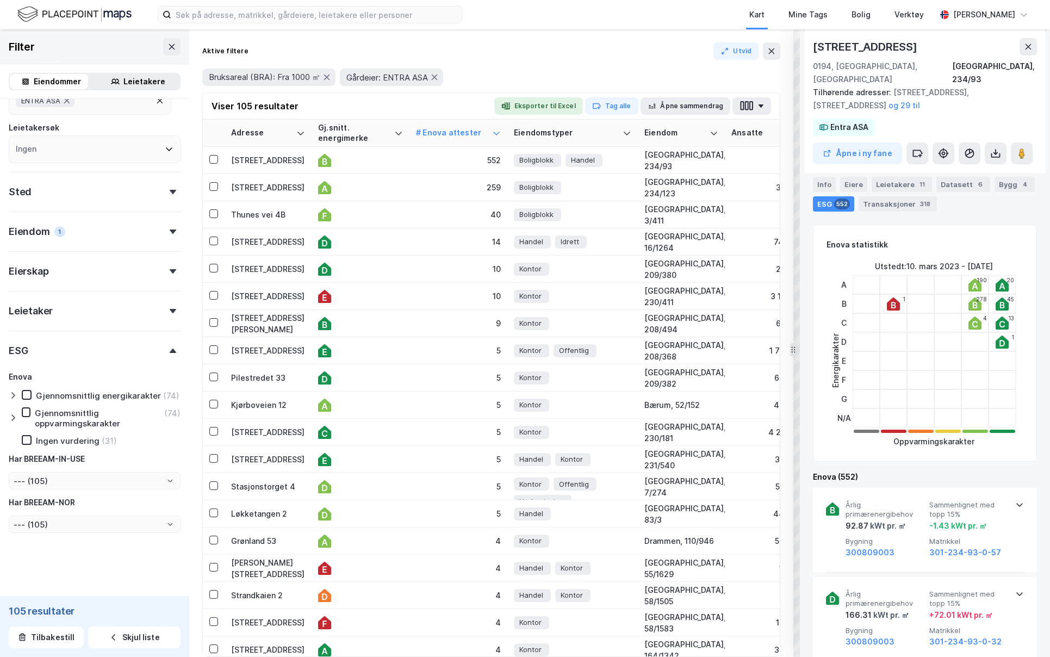
scroll to position [141, 0]
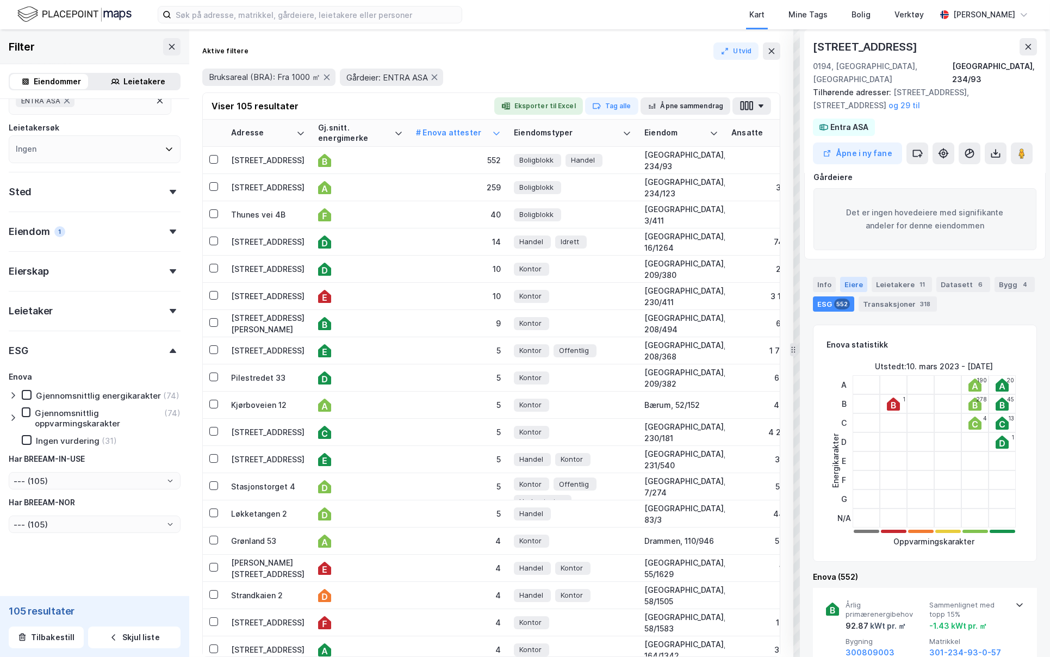
click at [852, 277] on div "Eiere" at bounding box center [853, 284] width 27 height 15
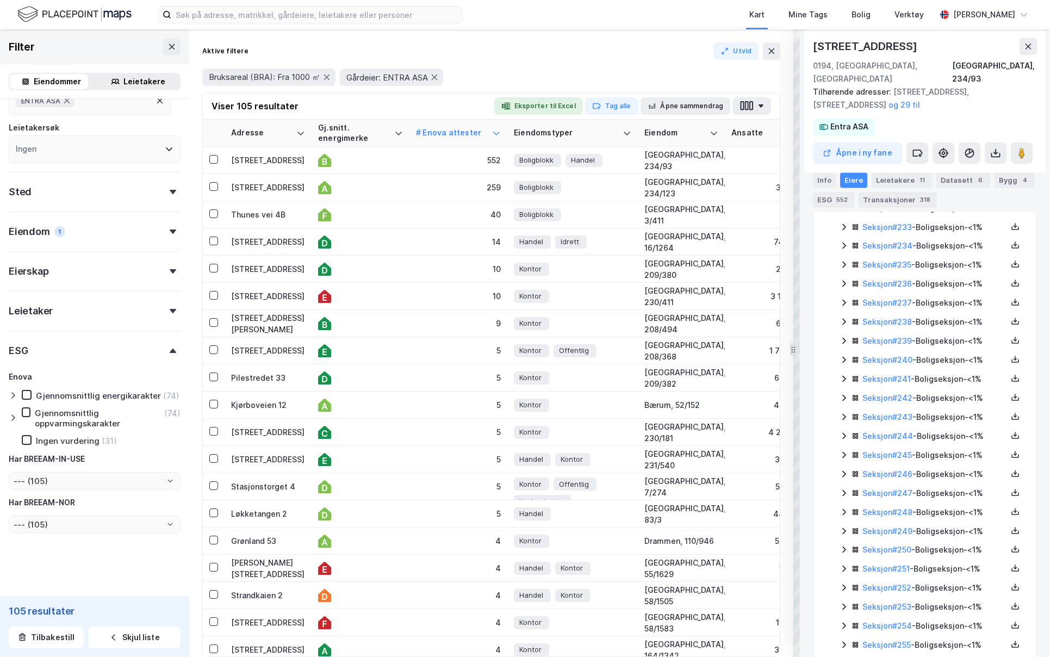
scroll to position [5148, 0]
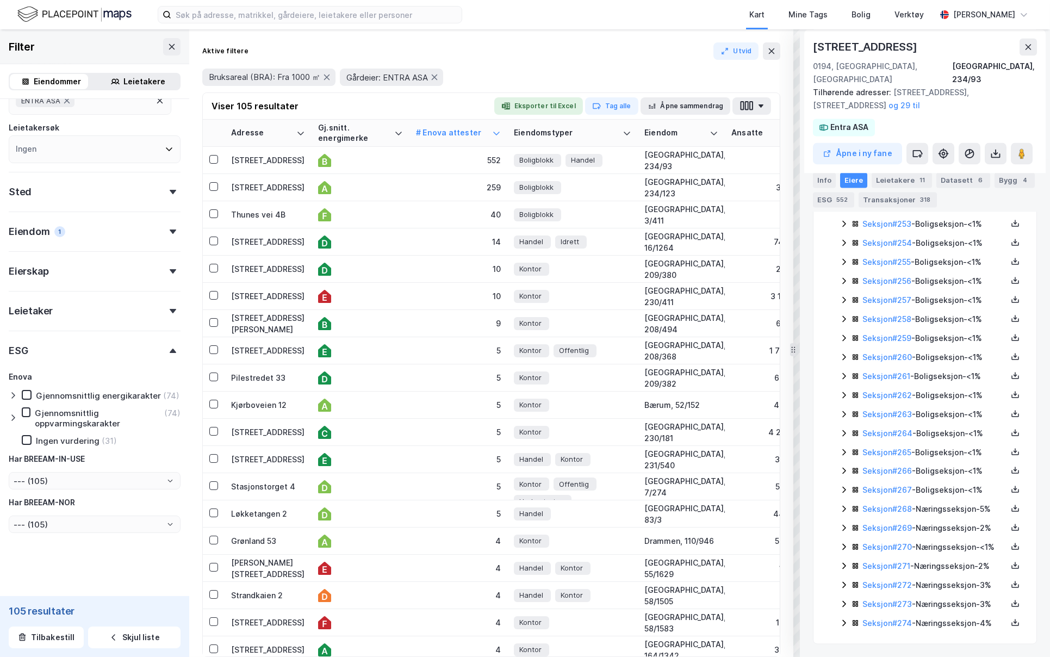
click at [841, 542] on icon at bounding box center [843, 546] width 9 height 9
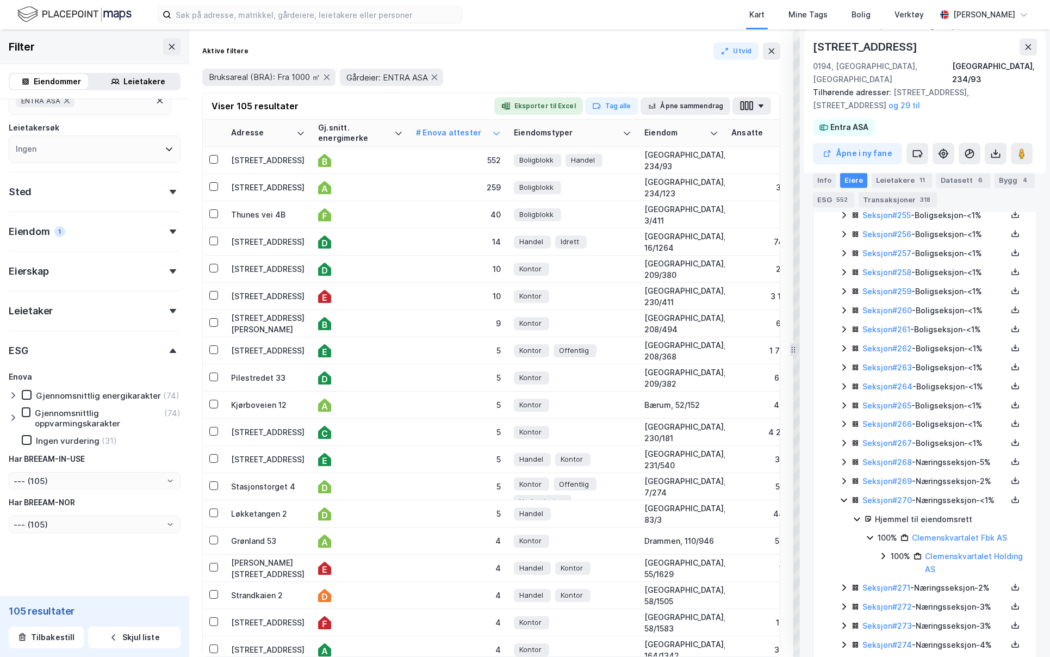
click at [841, 502] on icon at bounding box center [844, 500] width 7 height 4
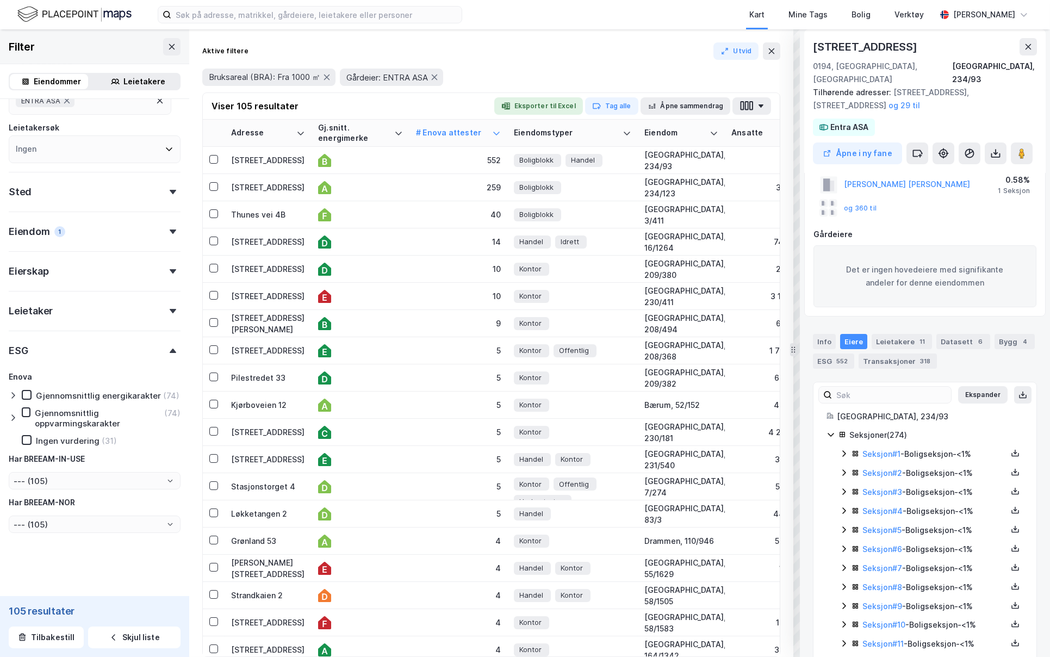
scroll to position [0, 0]
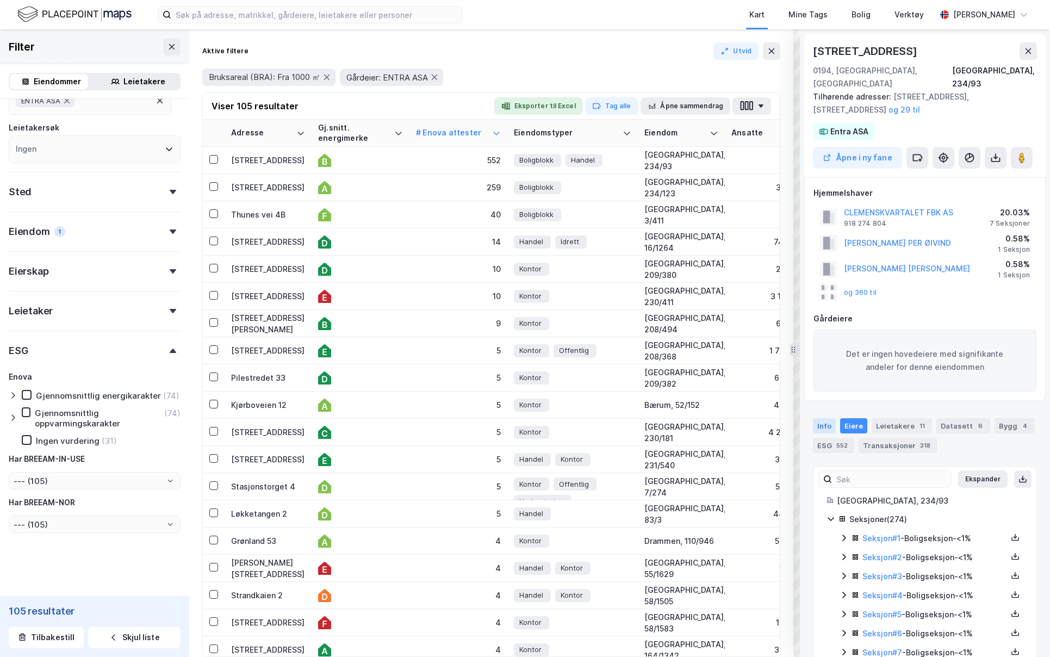
click at [825, 418] on div "Info" at bounding box center [824, 425] width 23 height 15
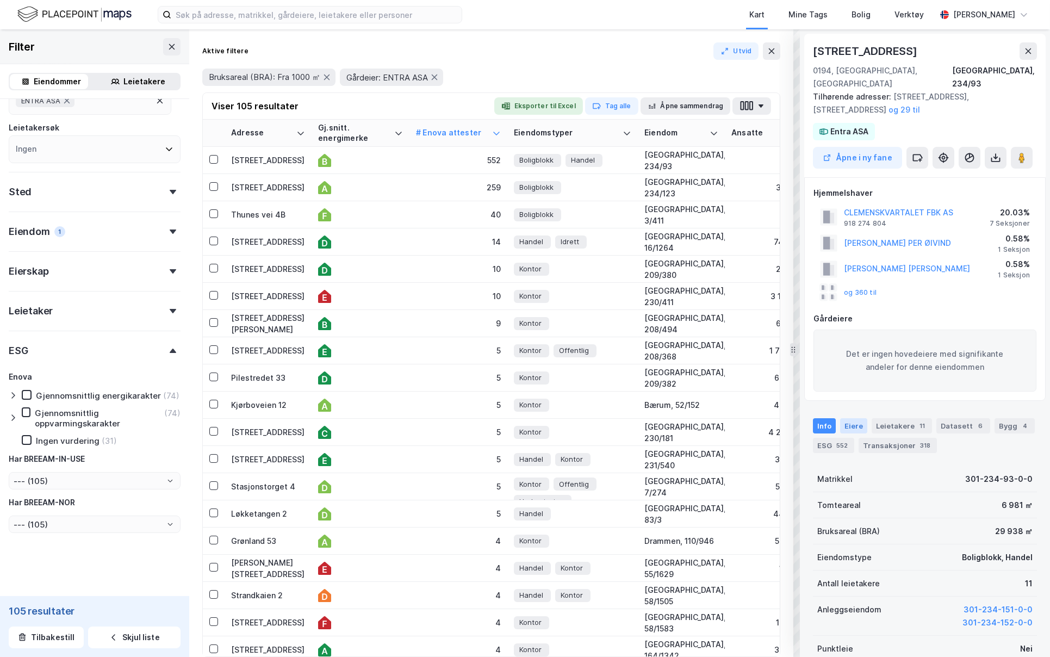
click at [844, 418] on div "Eiere" at bounding box center [853, 425] width 27 height 15
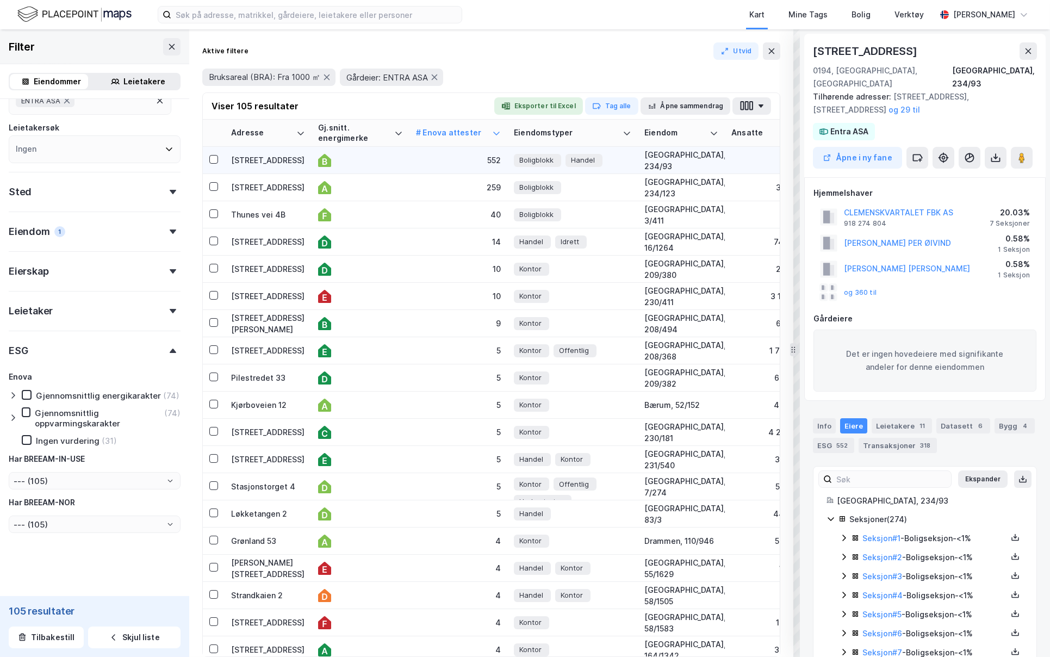
click at [343, 159] on div at bounding box center [360, 160] width 85 height 13
click at [232, 161] on div "[STREET_ADDRESS]" at bounding box center [268, 159] width 74 height 11
drag, startPoint x: 232, startPoint y: 161, endPoint x: 308, endPoint y: 164, distance: 76.2
click at [308, 164] on td "[STREET_ADDRESS]" at bounding box center [268, 160] width 87 height 27
click at [409, 181] on td "259" at bounding box center [458, 187] width 98 height 27
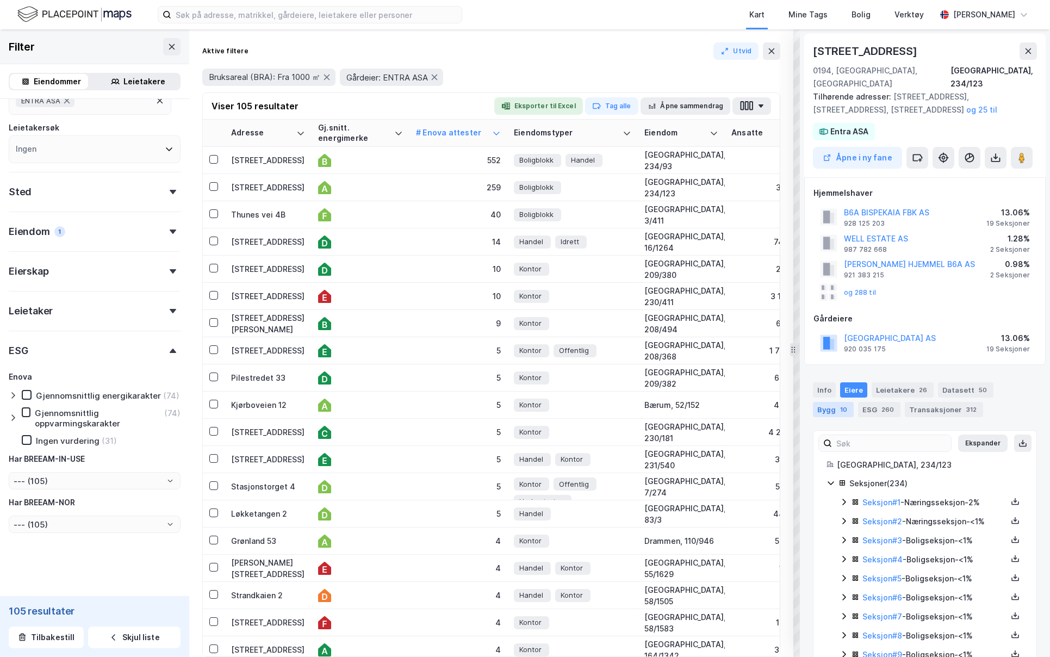
click at [823, 402] on div "Bygg 10" at bounding box center [833, 409] width 41 height 15
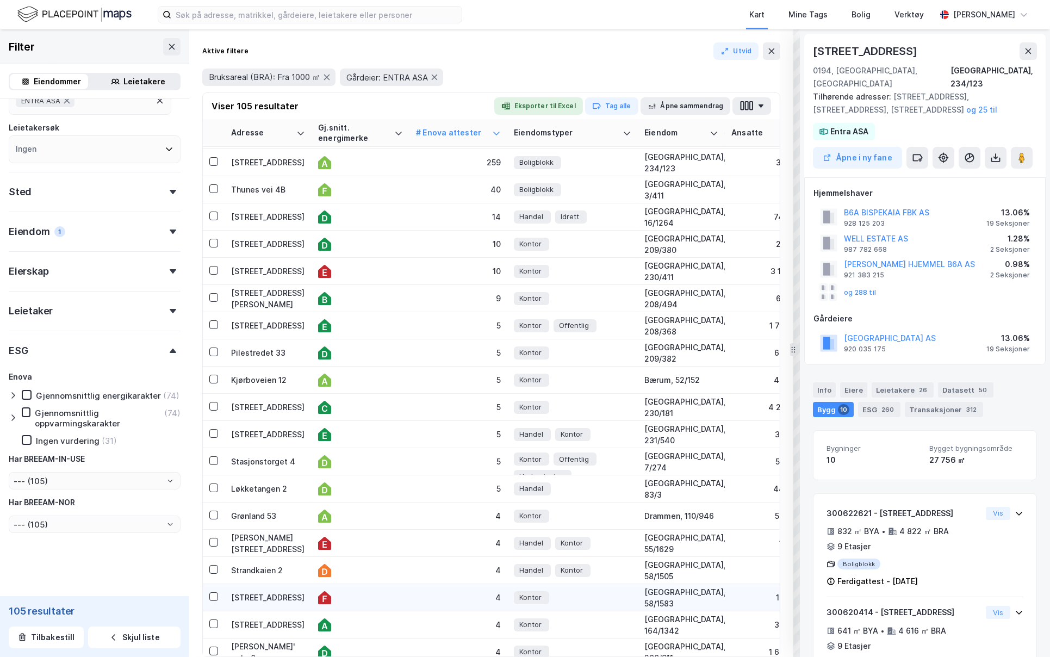
scroll to position [237, 0]
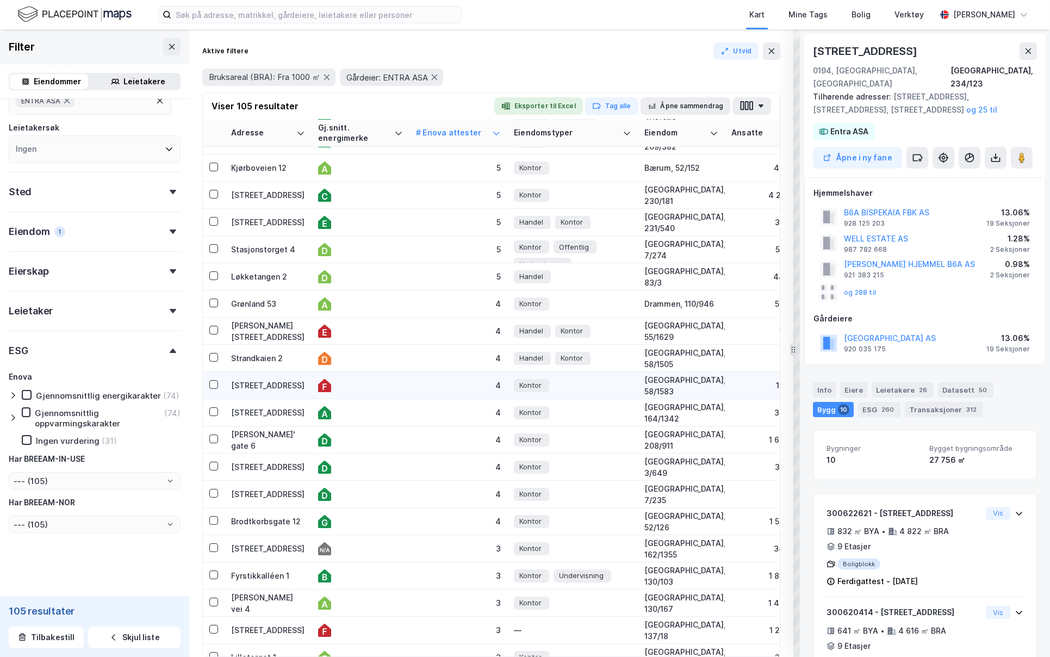
click at [384, 388] on div at bounding box center [360, 385] width 85 height 13
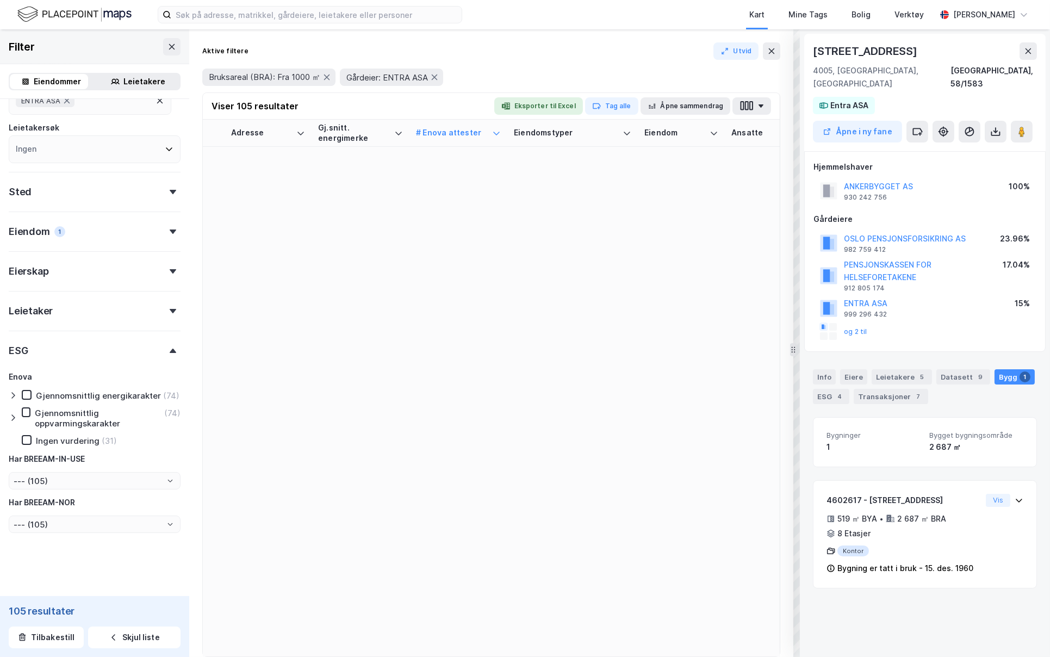
scroll to position [2354, 0]
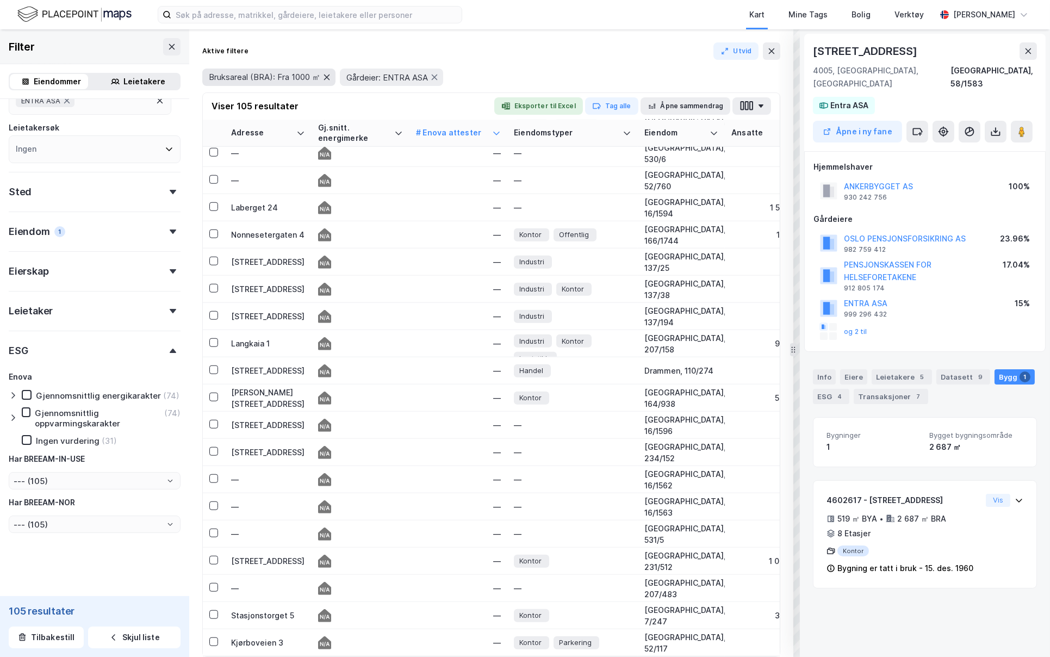
click at [328, 77] on icon at bounding box center [327, 76] width 6 height 5
type input "--- (158)"
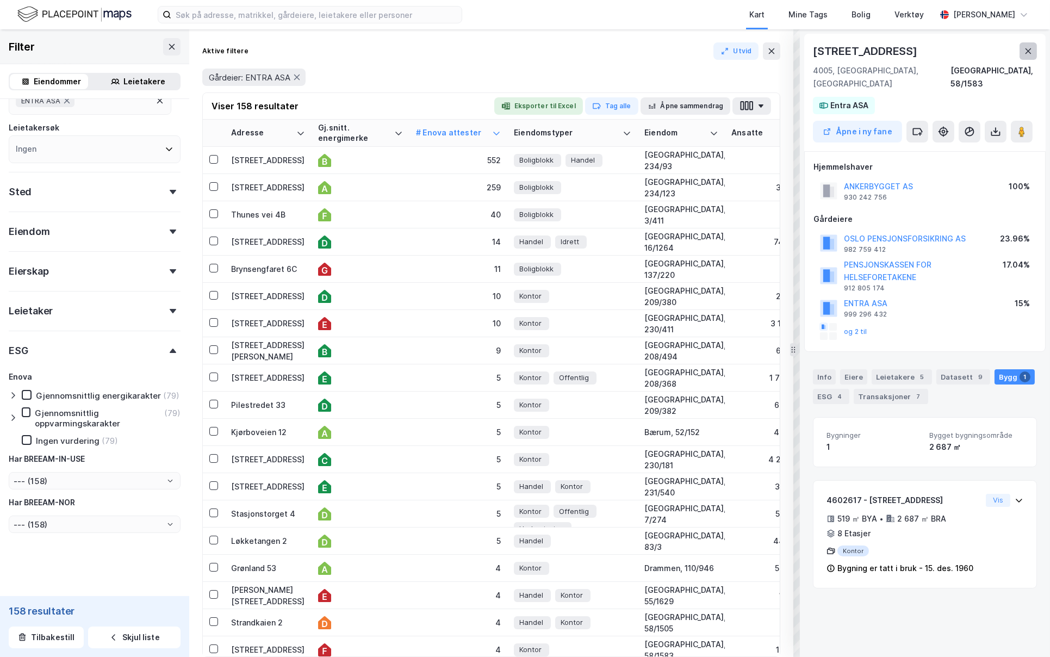
click at [1031, 51] on icon at bounding box center [1028, 51] width 9 height 9
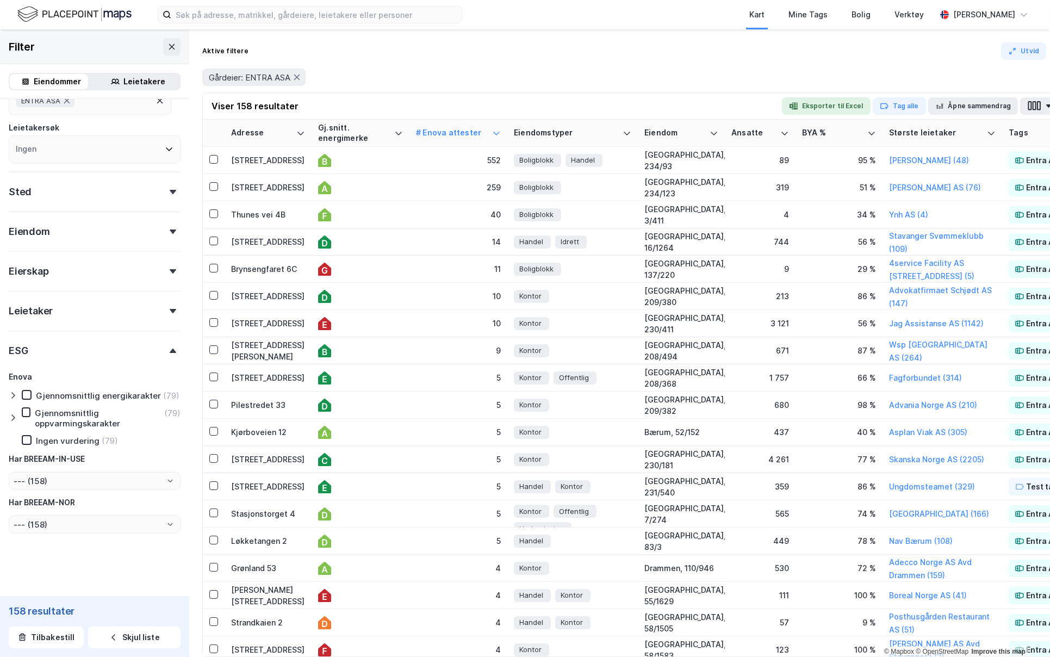
drag, startPoint x: 790, startPoint y: 53, endPoint x: 1078, endPoint y: 66, distance: 287.9
click at [1049, 66] on html "Kart Mine Tags [PERSON_NAME] Verktøy [PERSON_NAME] © Mapbox © OpenStreetMap Imp…" at bounding box center [525, 328] width 1050 height 657
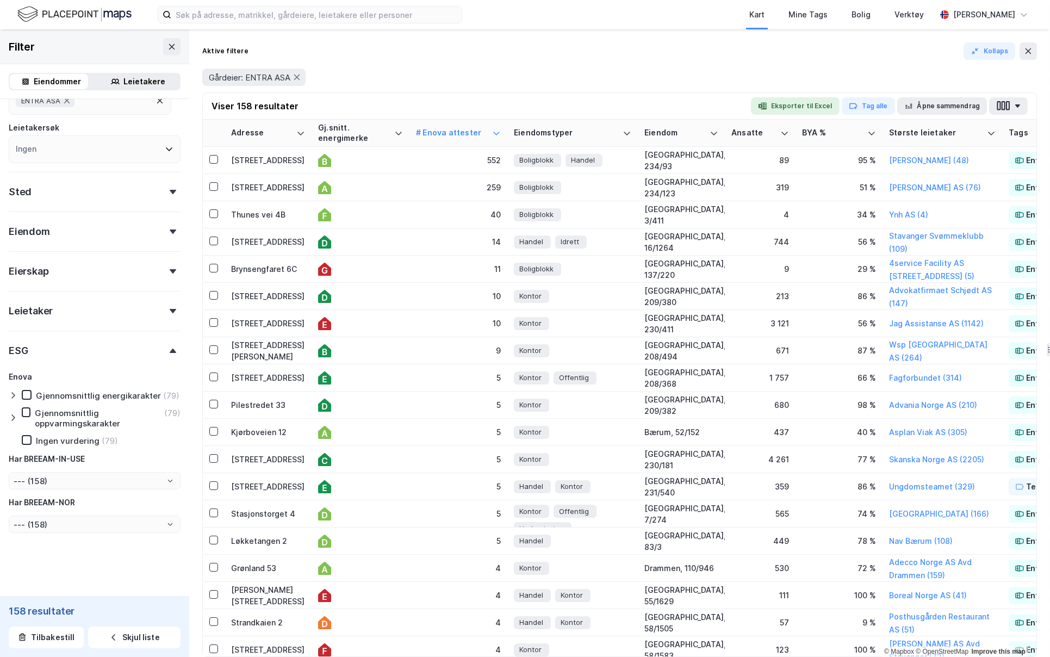
click at [127, 88] on div "Leietakere" at bounding box center [145, 81] width 42 height 13
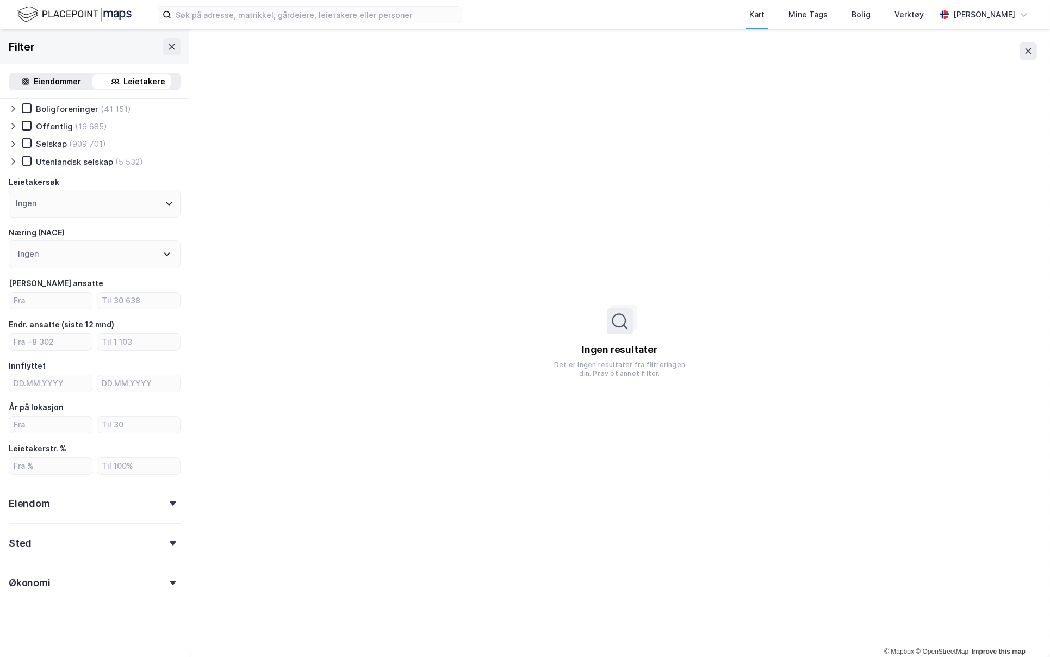
scroll to position [23, 0]
click at [45, 83] on div "Eiendommer" at bounding box center [57, 81] width 47 height 13
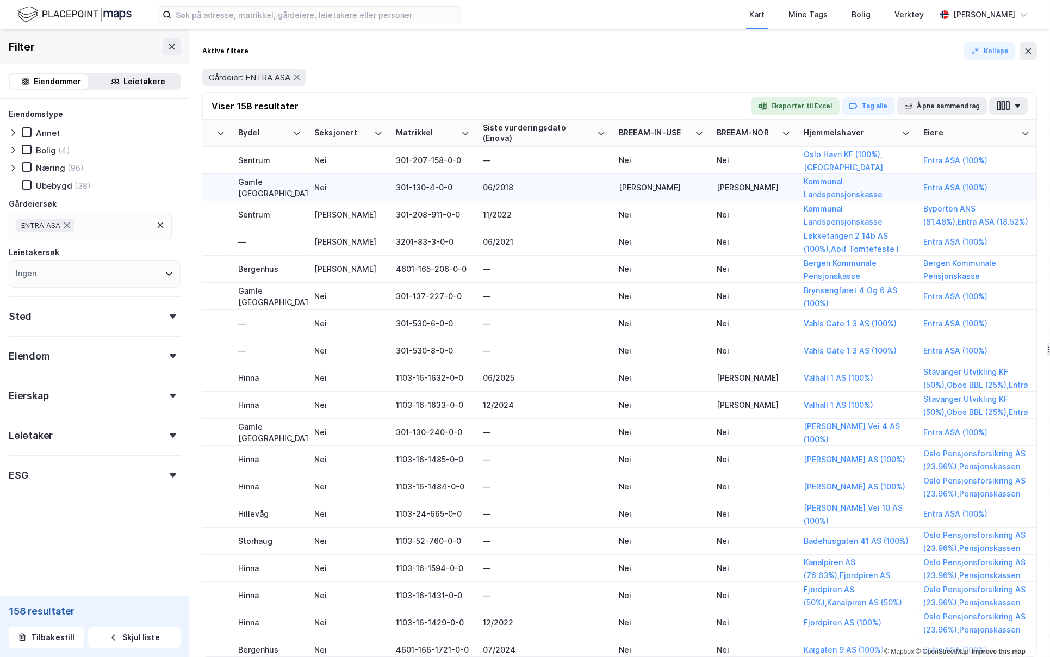
scroll to position [0, 1442]
click at [0, 0] on button "Entra ASA (100%)" at bounding box center [0, 0] width 0 height 0
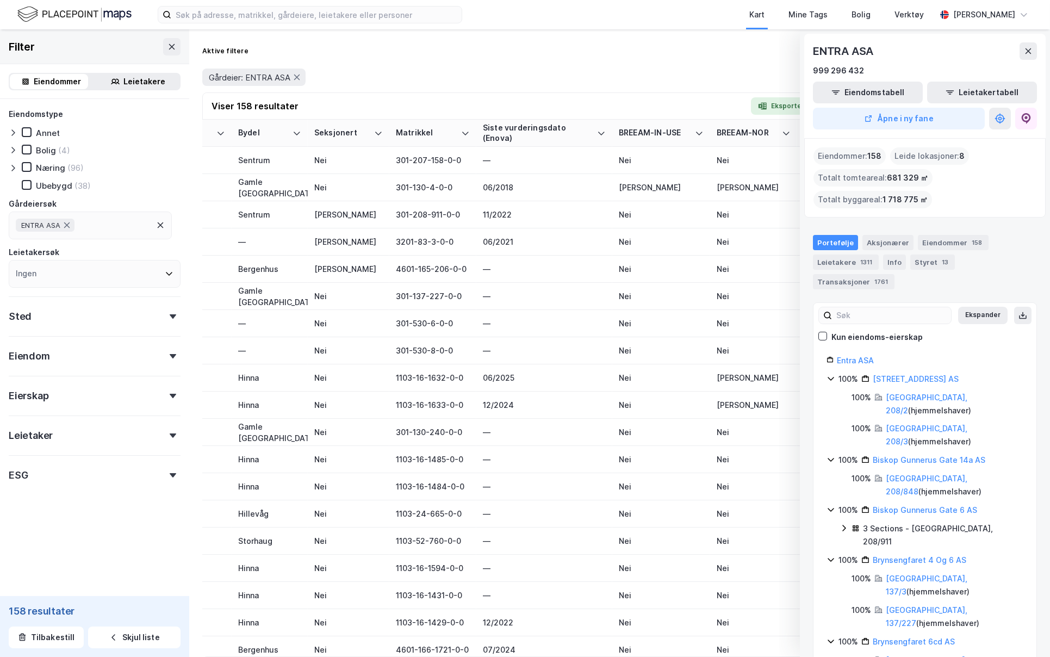
click at [842, 381] on div "100%" at bounding box center [848, 378] width 20 height 13
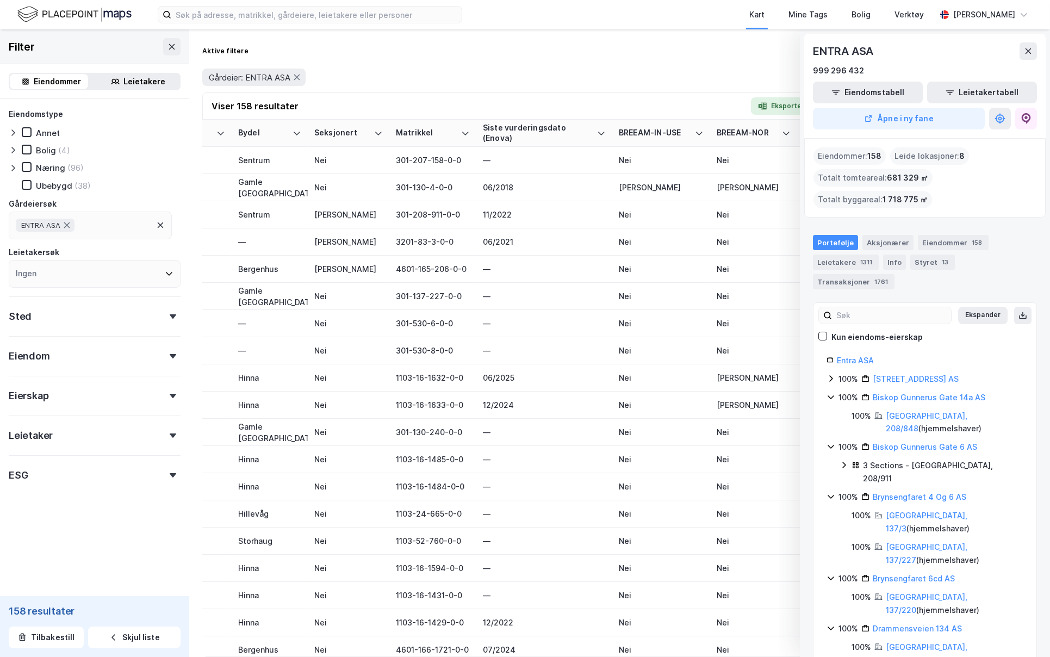
click at [843, 394] on div "100%" at bounding box center [848, 397] width 20 height 13
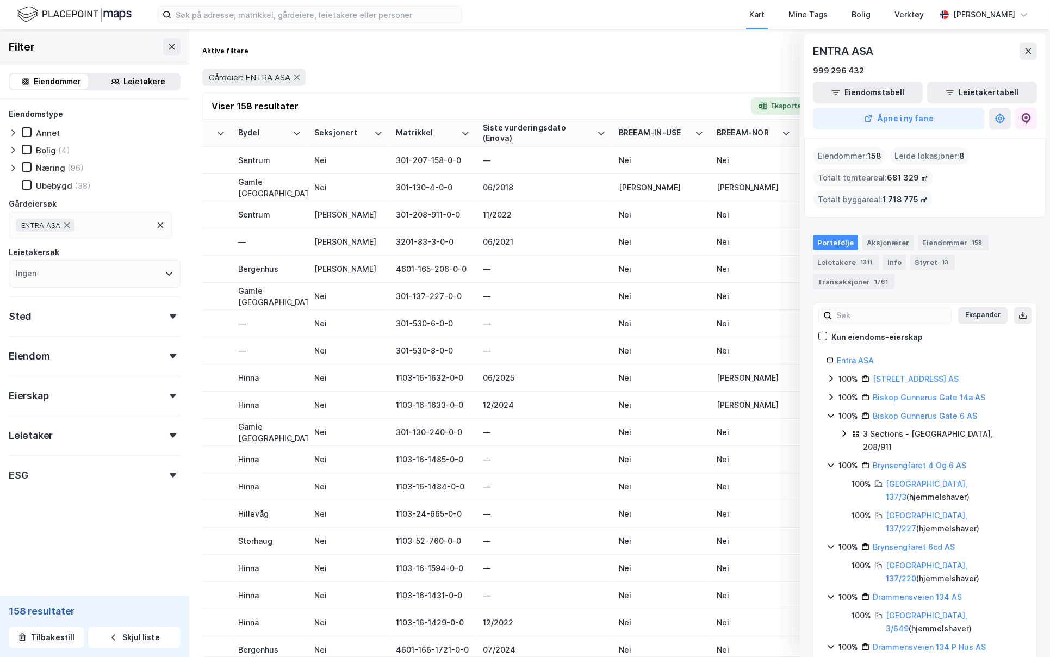
click at [843, 414] on div "100%" at bounding box center [848, 415] width 20 height 13
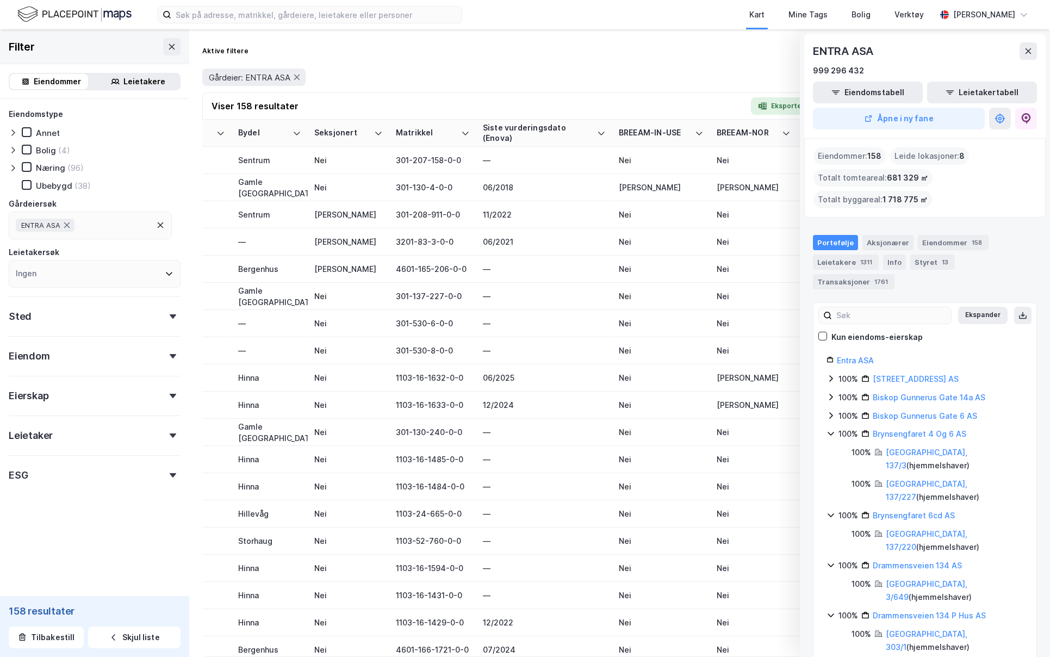
click at [844, 435] on div "100%" at bounding box center [848, 433] width 20 height 13
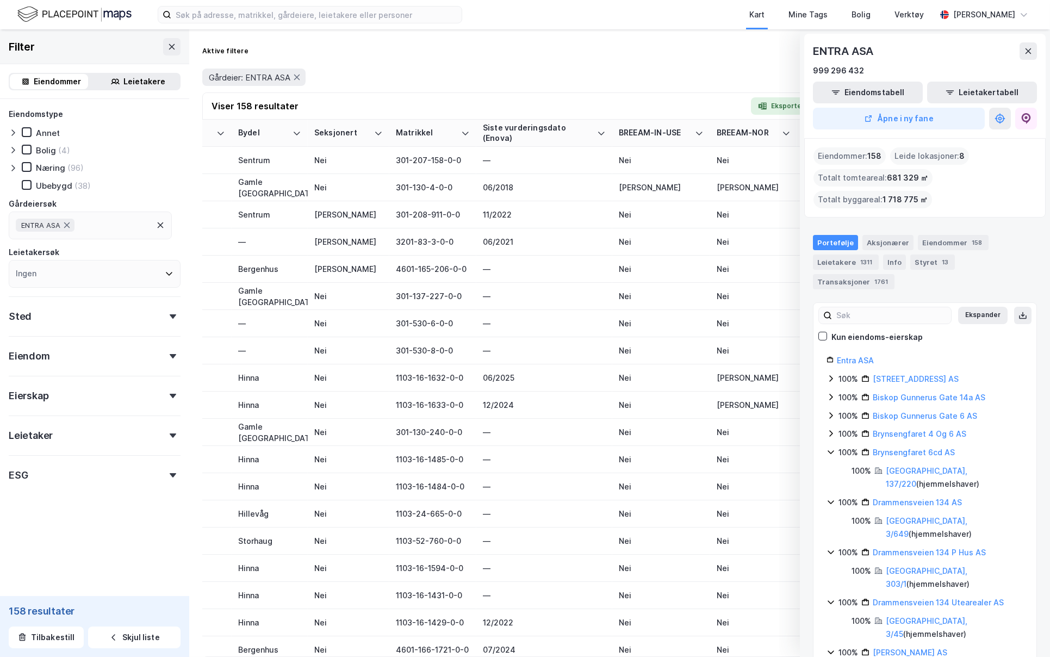
click at [848, 453] on div "100%" at bounding box center [848, 452] width 20 height 13
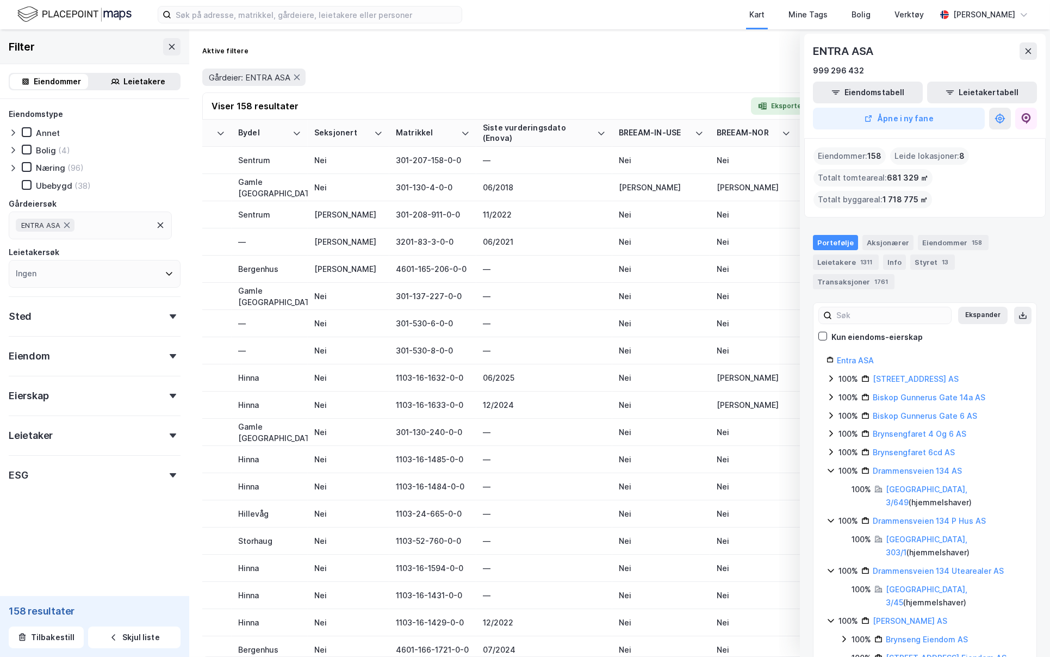
click at [846, 335] on div "Kun eiendoms-eierskap" at bounding box center [876, 337] width 91 height 13
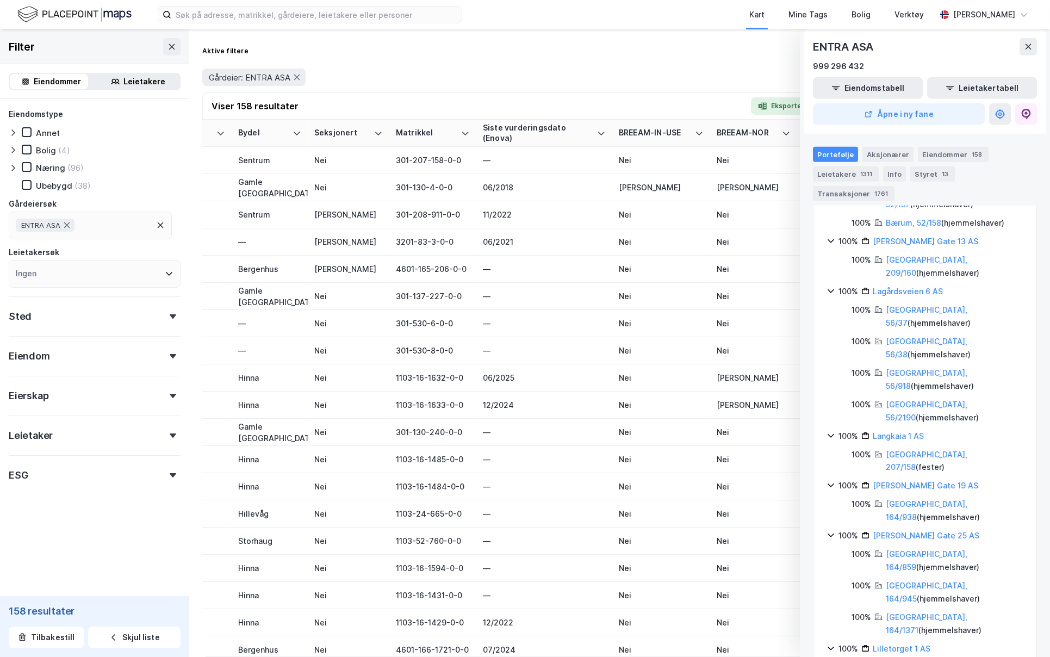
scroll to position [3176, 0]
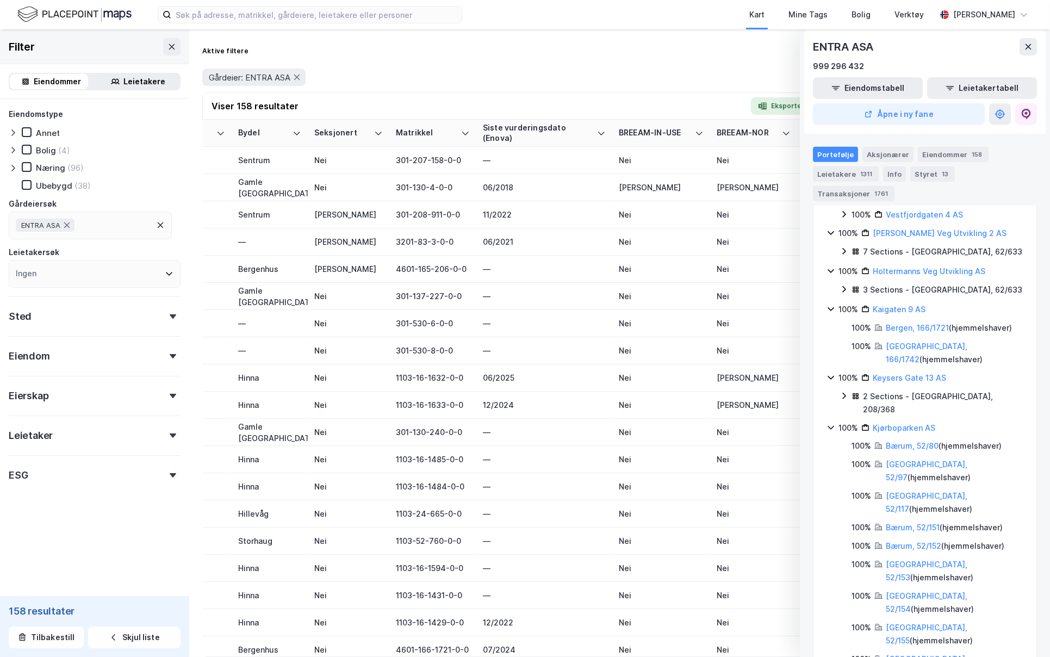
scroll to position [0, 0]
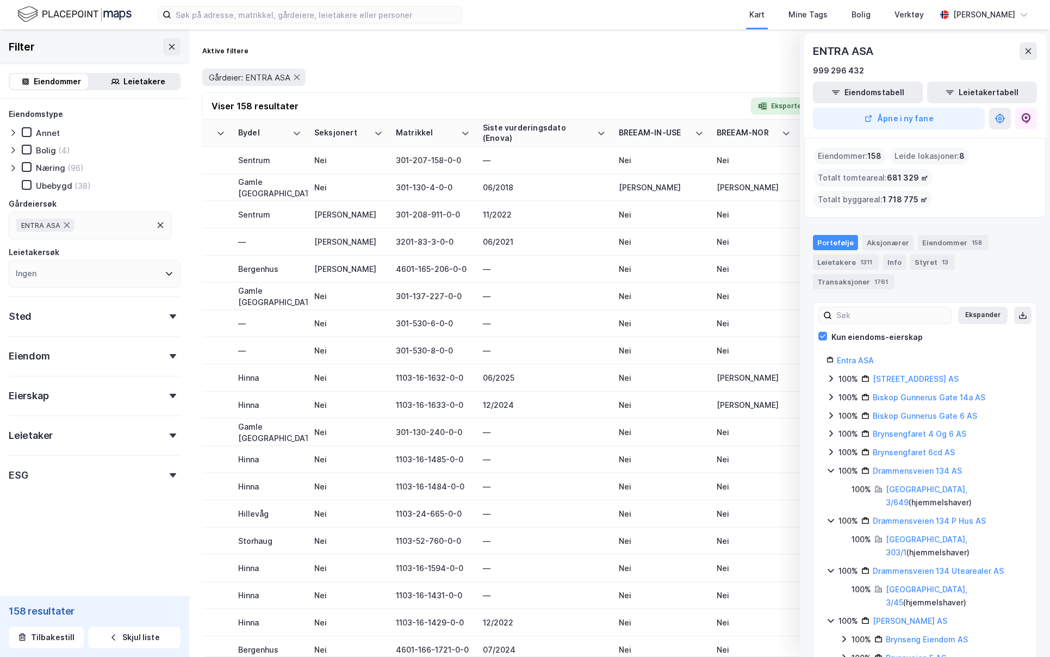
click at [841, 468] on div "100%" at bounding box center [848, 470] width 20 height 13
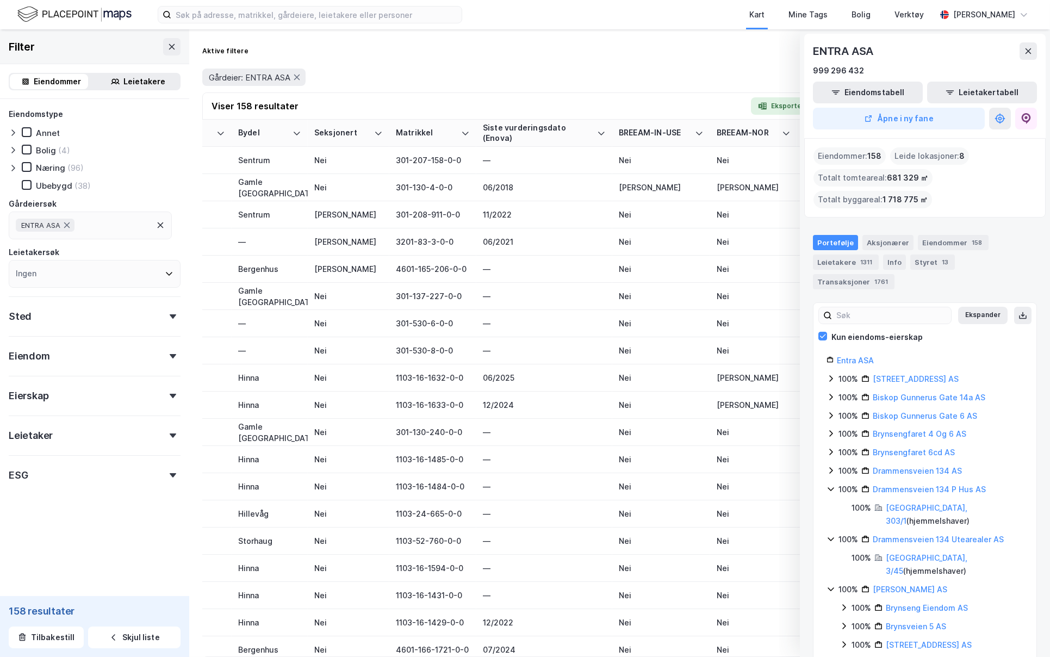
click at [839, 492] on div "100%" at bounding box center [848, 489] width 20 height 13
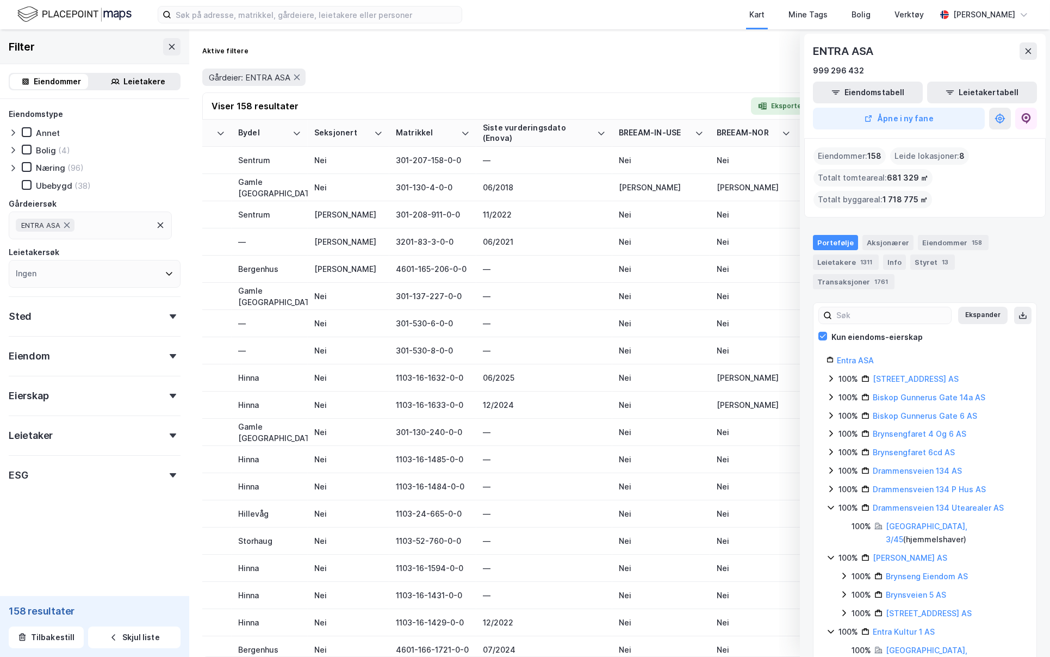
click at [844, 501] on div "100%" at bounding box center [848, 507] width 20 height 13
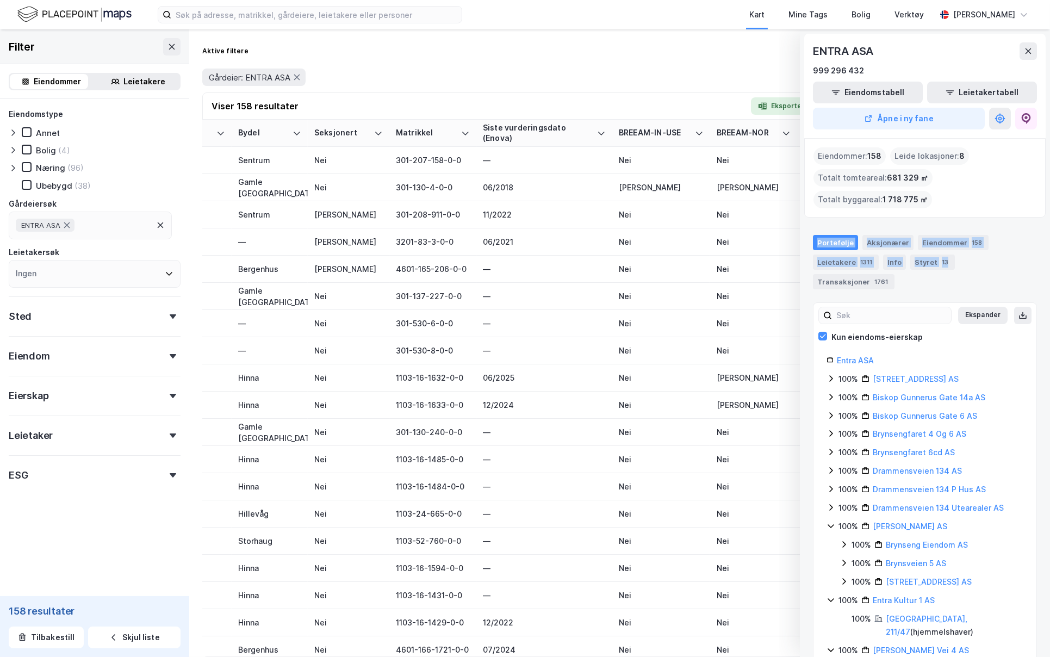
drag, startPoint x: 919, startPoint y: 287, endPoint x: 813, endPoint y: 216, distance: 127.7
click at [817, 232] on div "Portefølje Aksjonærer Eiendommer 158 Leietakere 1311 Info Styret 13 Transaksjon…" at bounding box center [925, 258] width 250 height 72
click at [813, 216] on div "Eiendommer : 158 Leide lokasjoner : 8 Totalt tomteareal : 681 329 ㎡ Totalt bygg…" at bounding box center [924, 177] width 241 height 79
drag, startPoint x: 813, startPoint y: 216, endPoint x: 936, endPoint y: 281, distance: 139.6
click at [936, 281] on div "ENTRA ASA 999 296 432 Eiendomstabell Leietakertabell Åpne i ny fane Eiendommer …" at bounding box center [925, 342] width 250 height 627
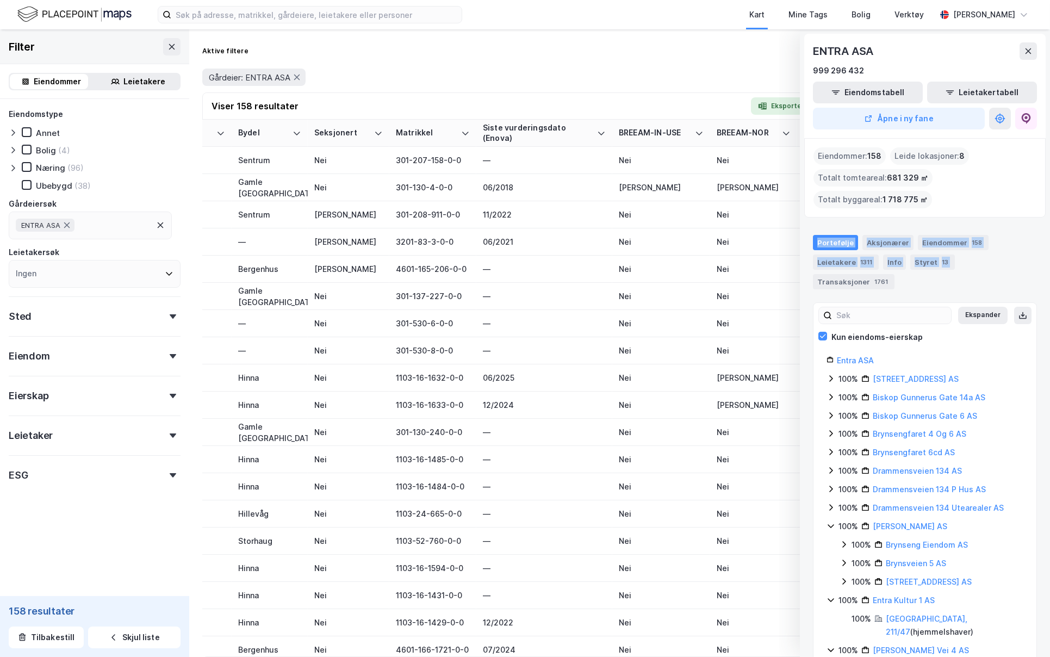
click at [936, 281] on div "Portefølje Aksjonærer Eiendommer 158 Leietakere 1311 Info Styret 13 Transaksjon…" at bounding box center [925, 262] width 224 height 54
drag, startPoint x: 928, startPoint y: 291, endPoint x: 837, endPoint y: 256, distance: 97.2
click at [803, 240] on div "Portefølje Aksjonærer Eiendommer 158 Leietakere 1311 Info Styret 13 Transaksjon…" at bounding box center [925, 258] width 250 height 72
click at [1027, 49] on icon at bounding box center [1028, 50] width 6 height 5
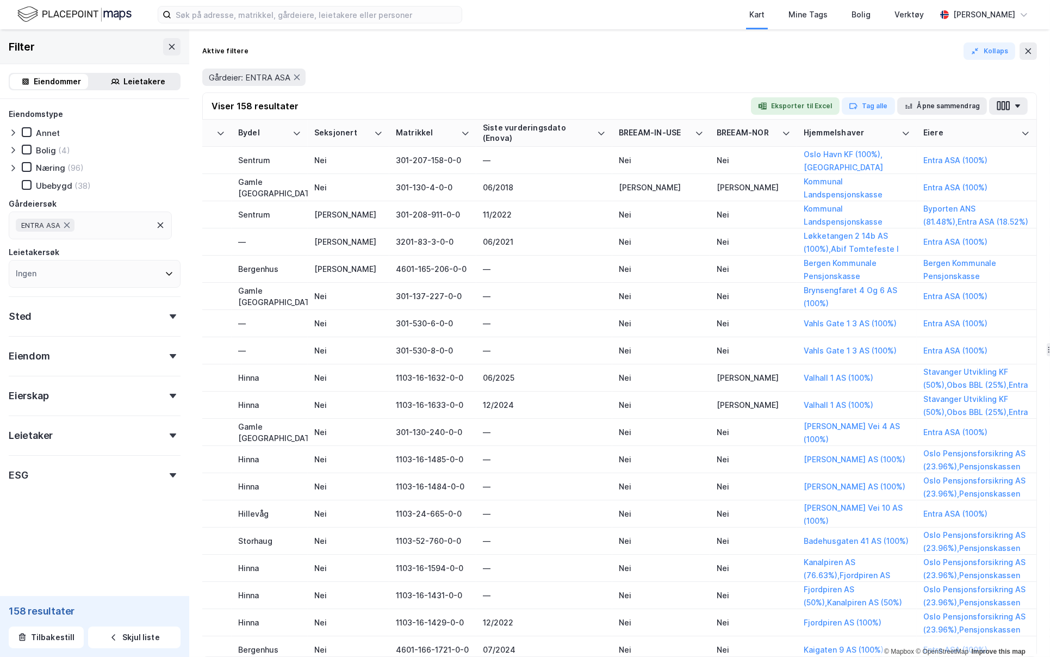
click at [35, 16] on img at bounding box center [74, 14] width 114 height 19
